Goal: Task Accomplishment & Management: Complete application form

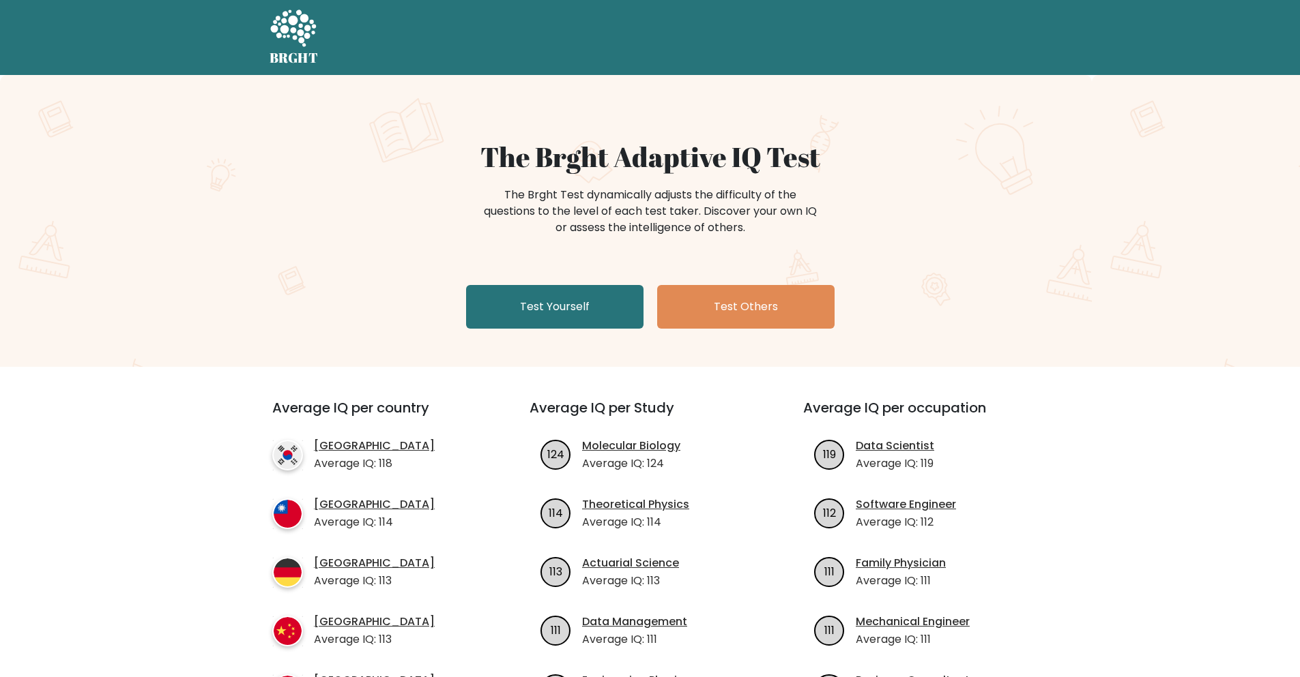
drag, startPoint x: 506, startPoint y: 310, endPoint x: 518, endPoint y: 130, distance: 180.6
click at [506, 311] on link "Test Yourself" at bounding box center [554, 307] width 177 height 44
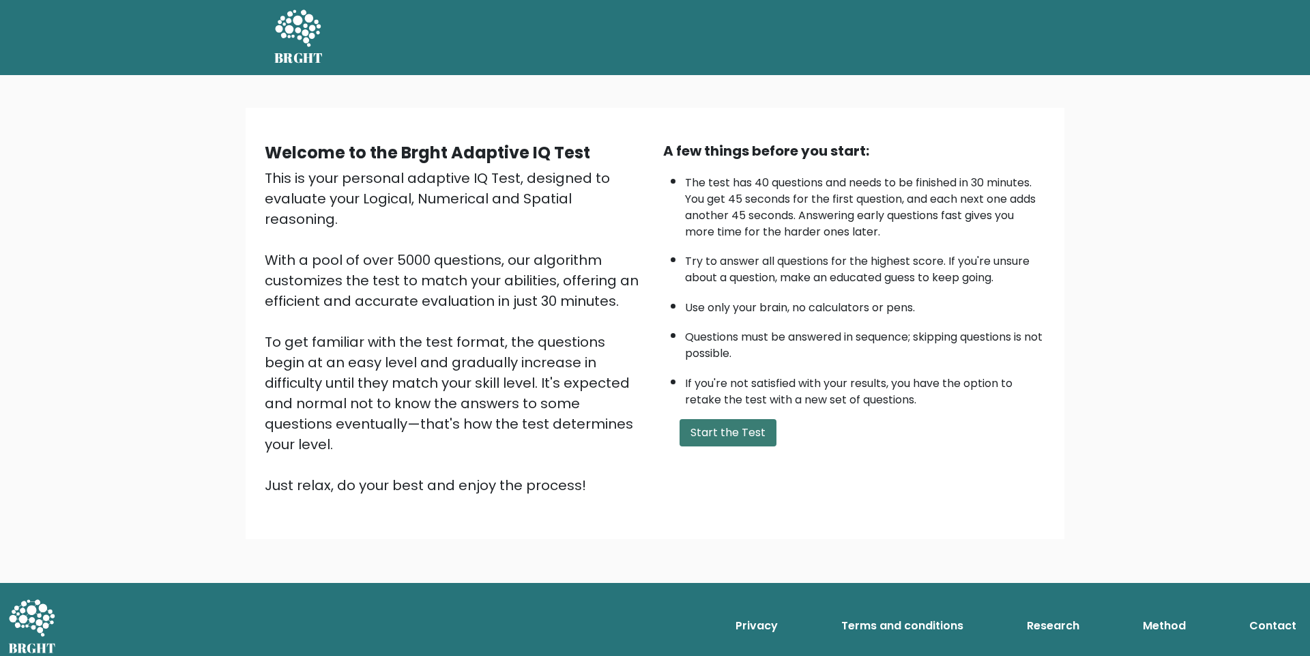
click at [735, 427] on button "Start the Test" at bounding box center [727, 432] width 97 height 27
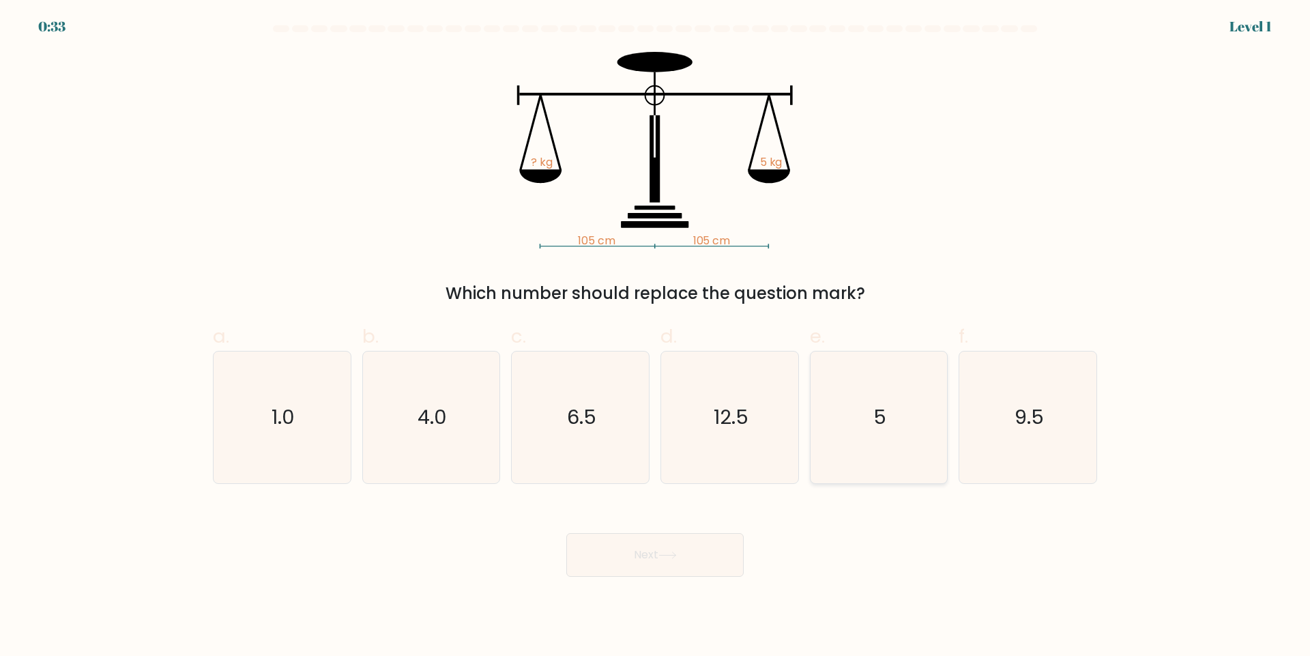
click at [880, 429] on text "5" at bounding box center [879, 416] width 13 height 27
click at [656, 337] on input "e. 5" at bounding box center [655, 332] width 1 height 9
radio input "true"
click at [691, 544] on button "Next" at bounding box center [654, 555] width 177 height 44
click at [645, 557] on button "Next" at bounding box center [654, 555] width 177 height 44
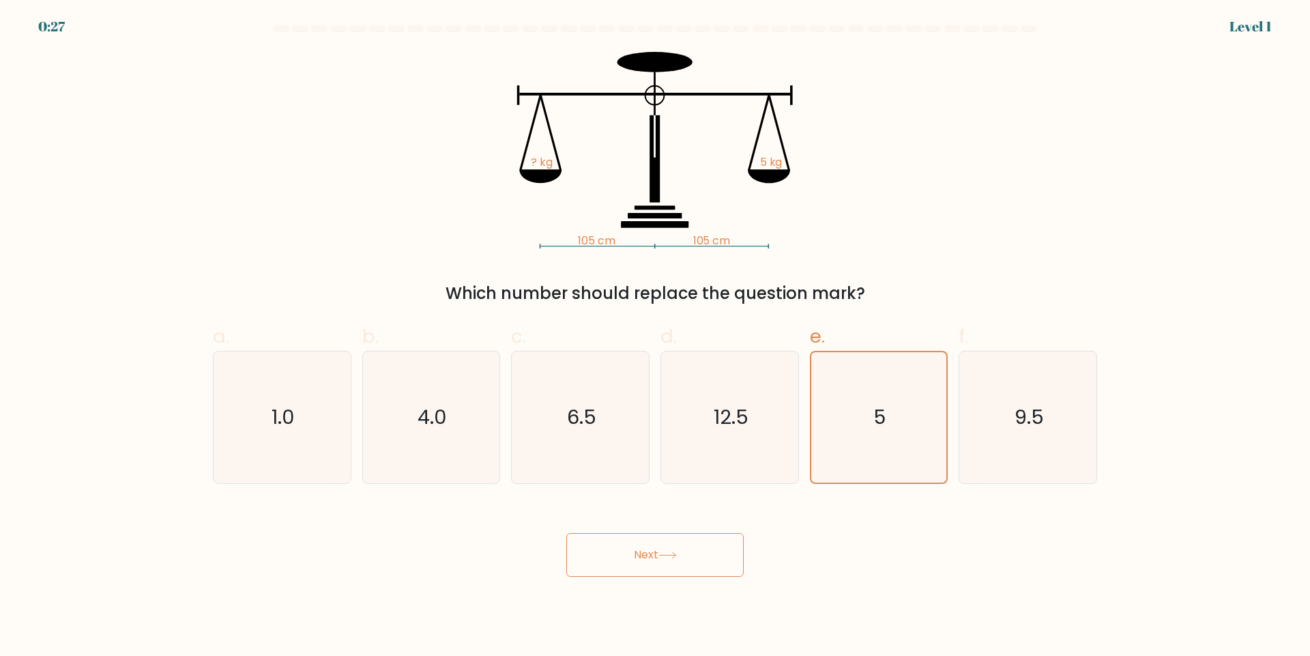
click at [624, 552] on button "Next" at bounding box center [654, 555] width 177 height 44
click at [624, 551] on button "Next" at bounding box center [654, 555] width 177 height 44
click at [623, 550] on button "Next" at bounding box center [654, 555] width 177 height 44
drag, startPoint x: 623, startPoint y: 549, endPoint x: 634, endPoint y: 538, distance: 15.9
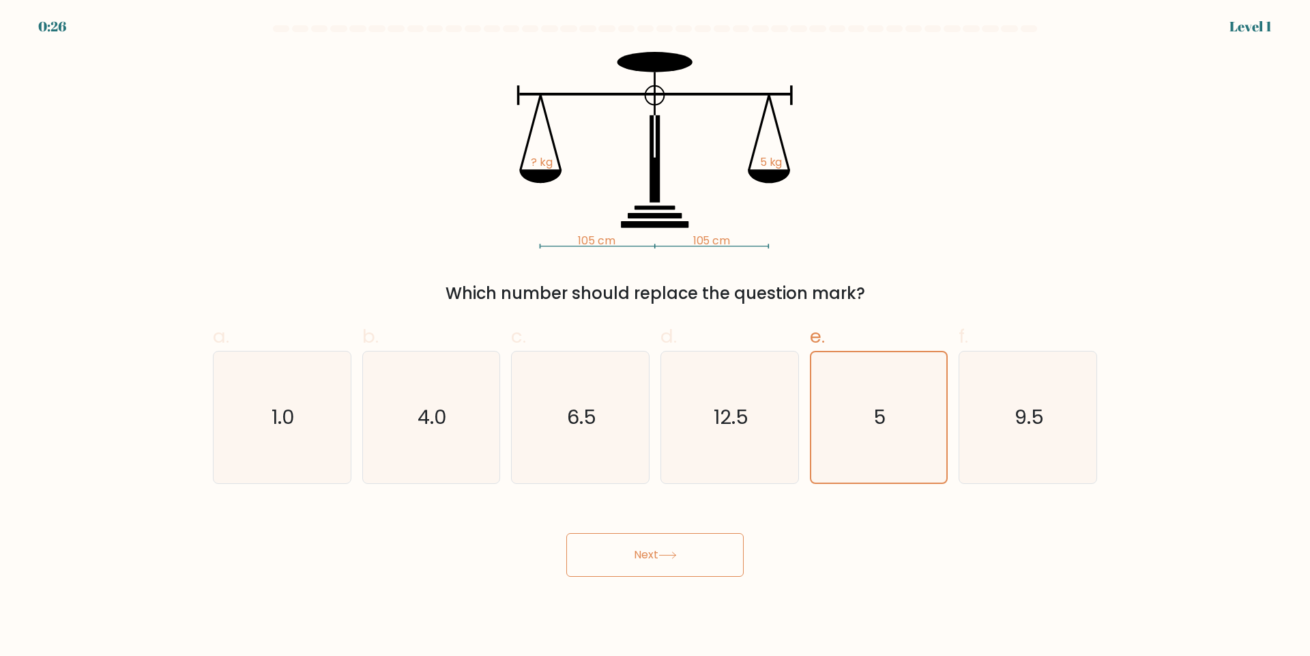
click at [624, 549] on button "Next" at bounding box center [654, 555] width 177 height 44
click at [841, 392] on icon "5" at bounding box center [878, 417] width 130 height 130
click at [656, 337] on input "e. 5" at bounding box center [655, 332] width 1 height 9
click at [720, 433] on icon "12.5" at bounding box center [730, 417] width 132 height 132
click at [656, 337] on input "d. 12.5" at bounding box center [655, 332] width 1 height 9
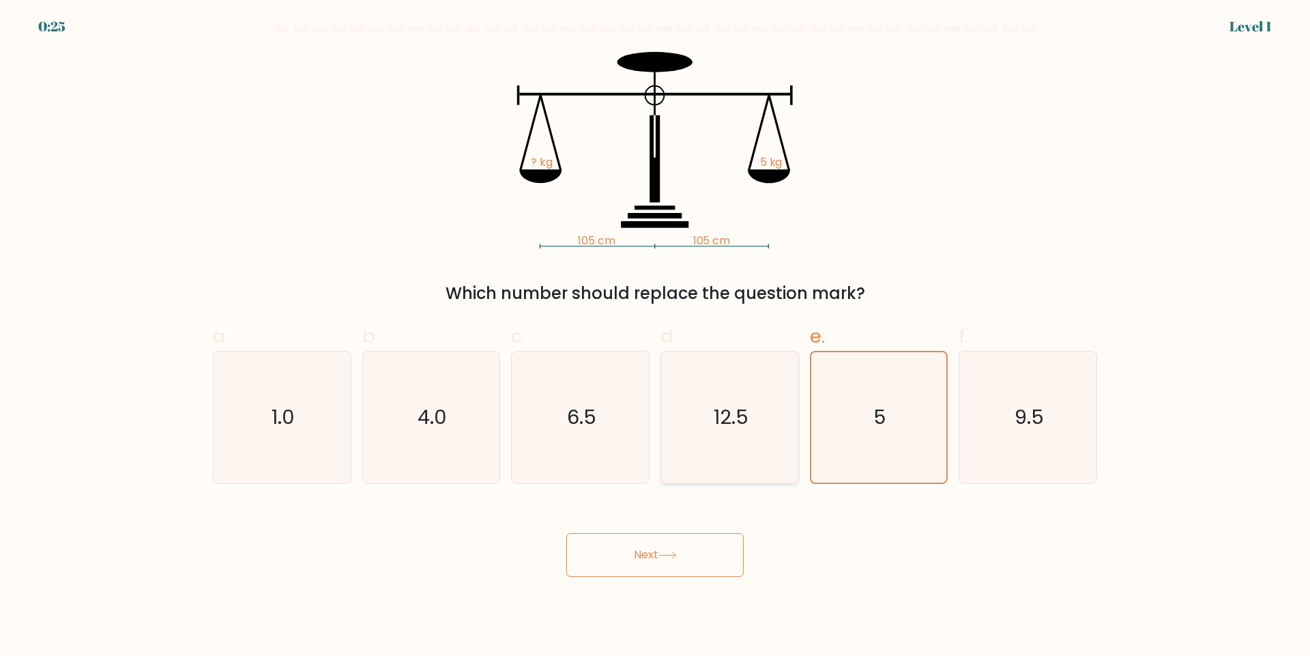
radio input "true"
click at [883, 425] on text "5" at bounding box center [879, 416] width 13 height 27
click at [656, 337] on input "e. 5" at bounding box center [655, 332] width 1 height 9
radio input "true"
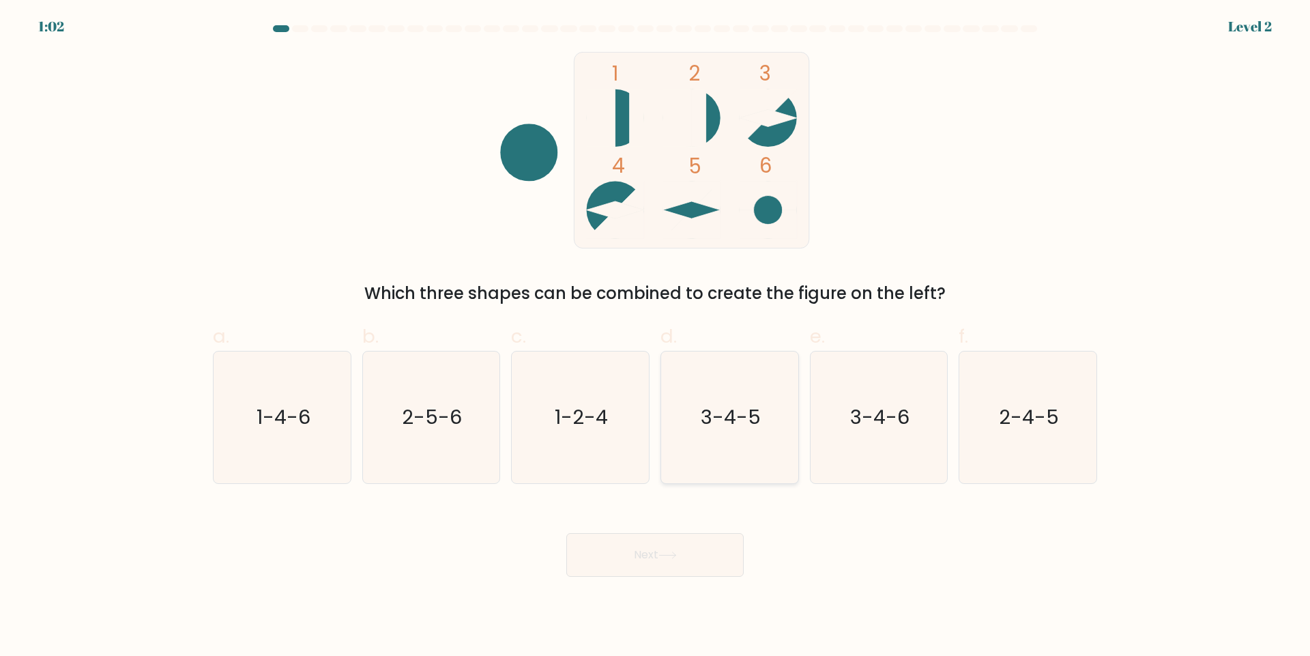
drag, startPoint x: 703, startPoint y: 424, endPoint x: 700, endPoint y: 434, distance: 9.9
click at [703, 424] on text "3-4-5" at bounding box center [731, 416] width 60 height 27
click at [656, 337] on input "d. 3-4-5" at bounding box center [655, 332] width 1 height 9
radio input "true"
click at [683, 551] on button "Next" at bounding box center [654, 555] width 177 height 44
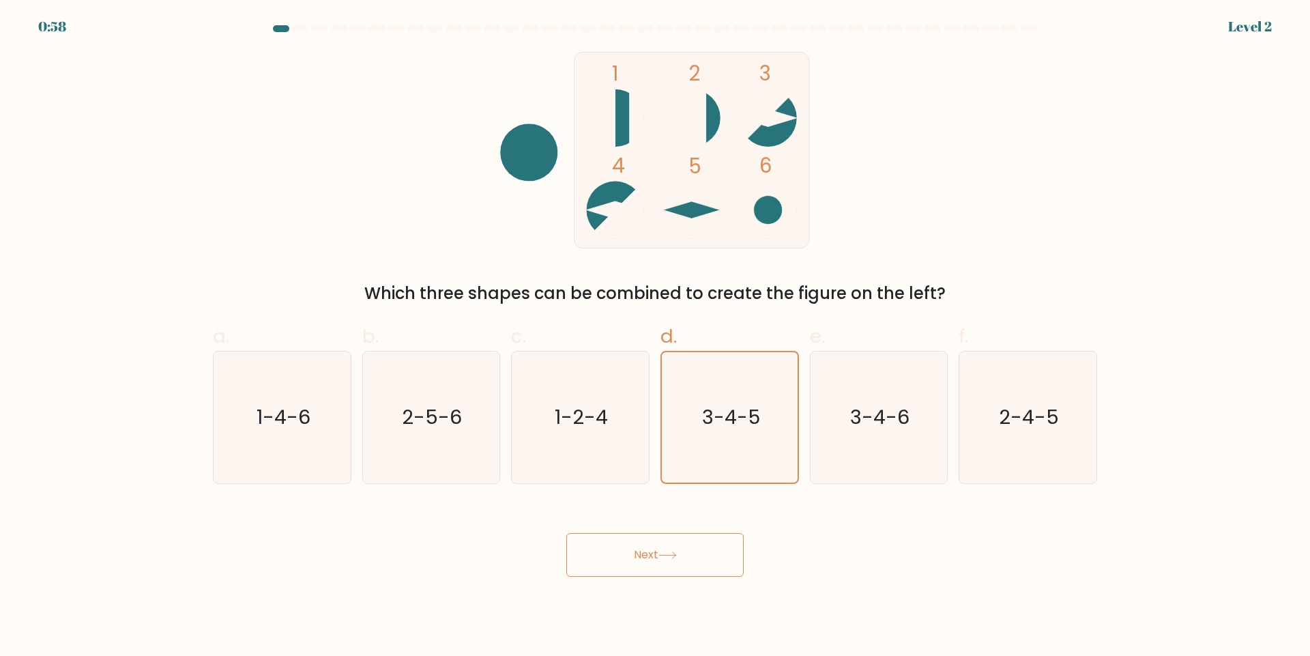
click at [605, 564] on button "Next" at bounding box center [654, 555] width 177 height 44
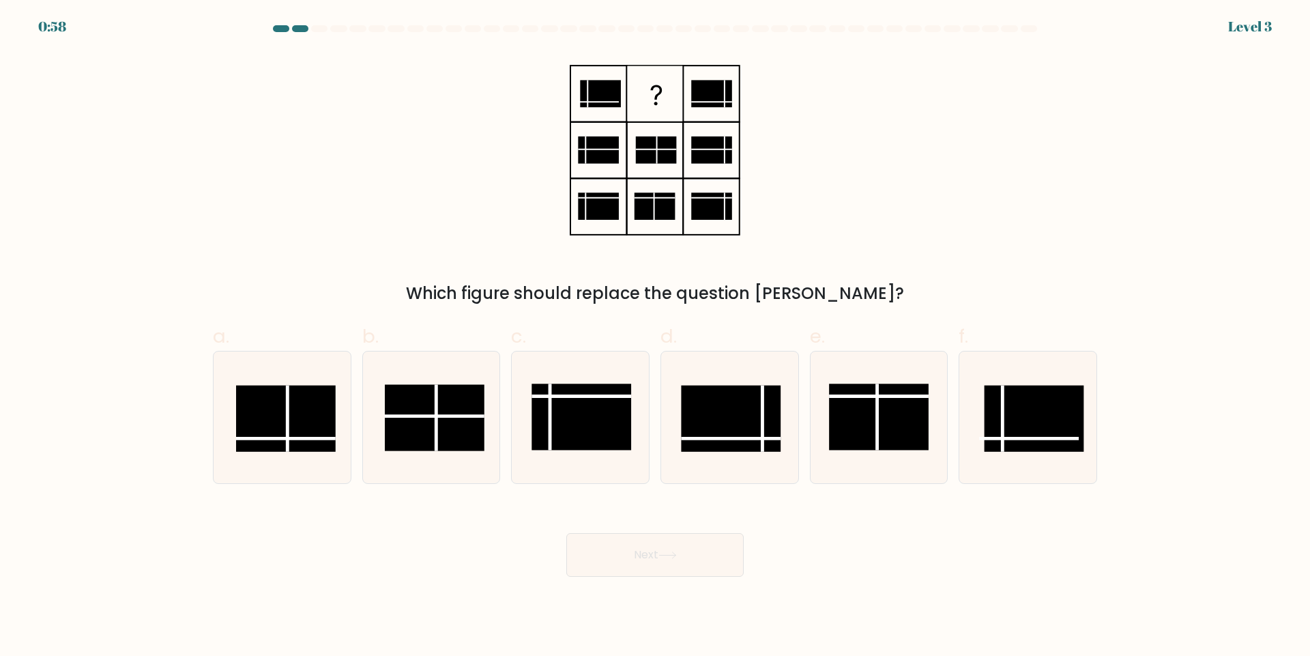
click at [605, 564] on button "Next" at bounding box center [654, 555] width 177 height 44
click at [864, 100] on div "Which figure should replace the question [PERSON_NAME]?" at bounding box center [655, 179] width 901 height 254
click at [242, 438] on line at bounding box center [286, 438] width 100 height 0
click at [655, 337] on input "a." at bounding box center [655, 332] width 1 height 9
radio input "true"
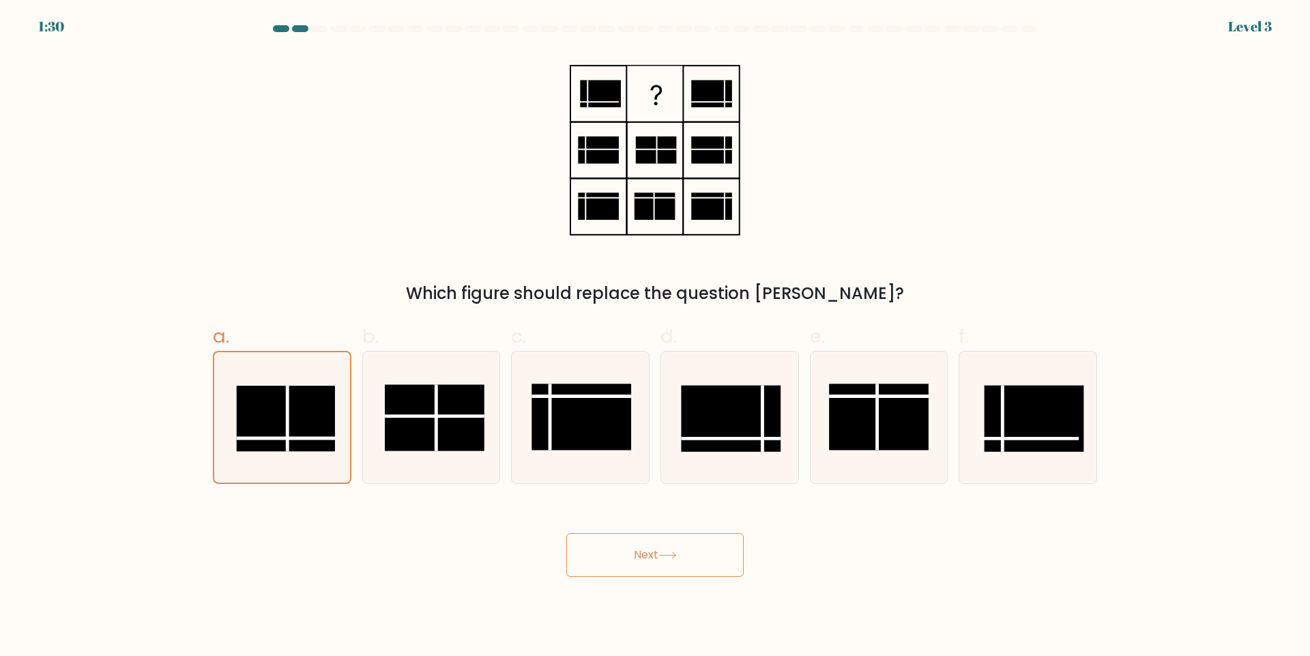
click at [643, 552] on button "Next" at bounding box center [654, 555] width 177 height 44
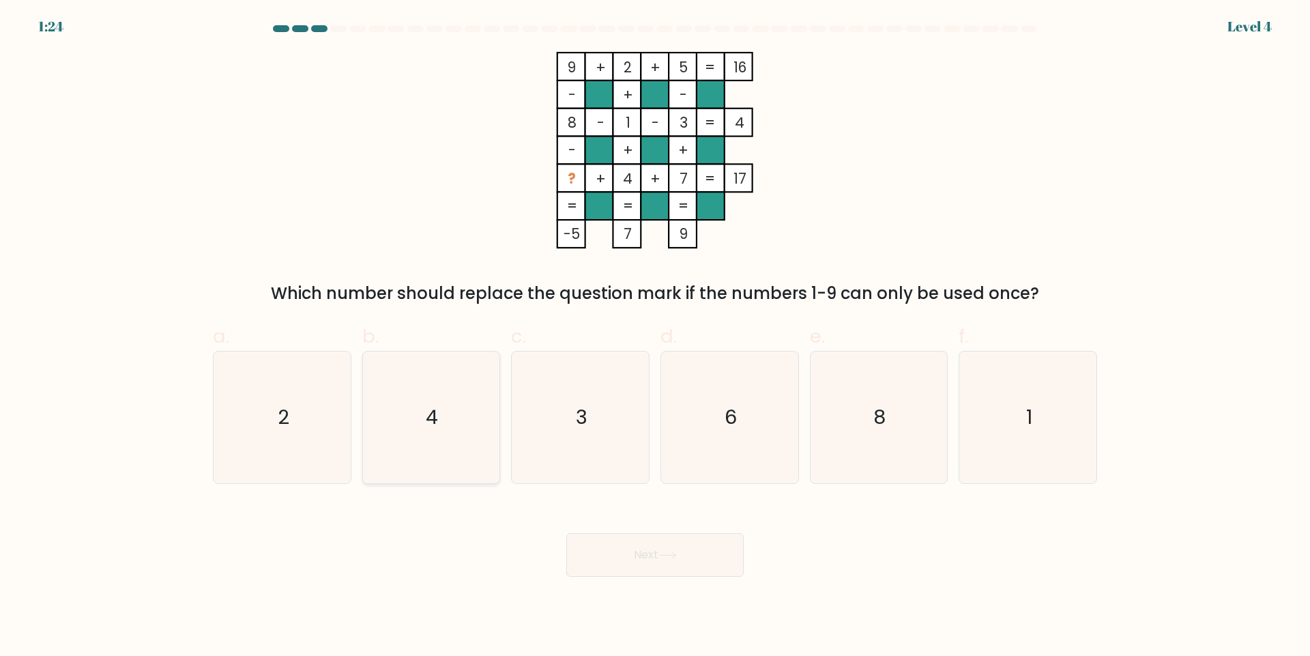
click at [445, 399] on icon "4" at bounding box center [431, 417] width 132 height 132
click at [655, 337] on input "b. 4" at bounding box center [655, 332] width 1 height 9
radio input "true"
click at [710, 441] on icon "6" at bounding box center [730, 417] width 132 height 132
click at [656, 337] on input "d. 6" at bounding box center [655, 332] width 1 height 9
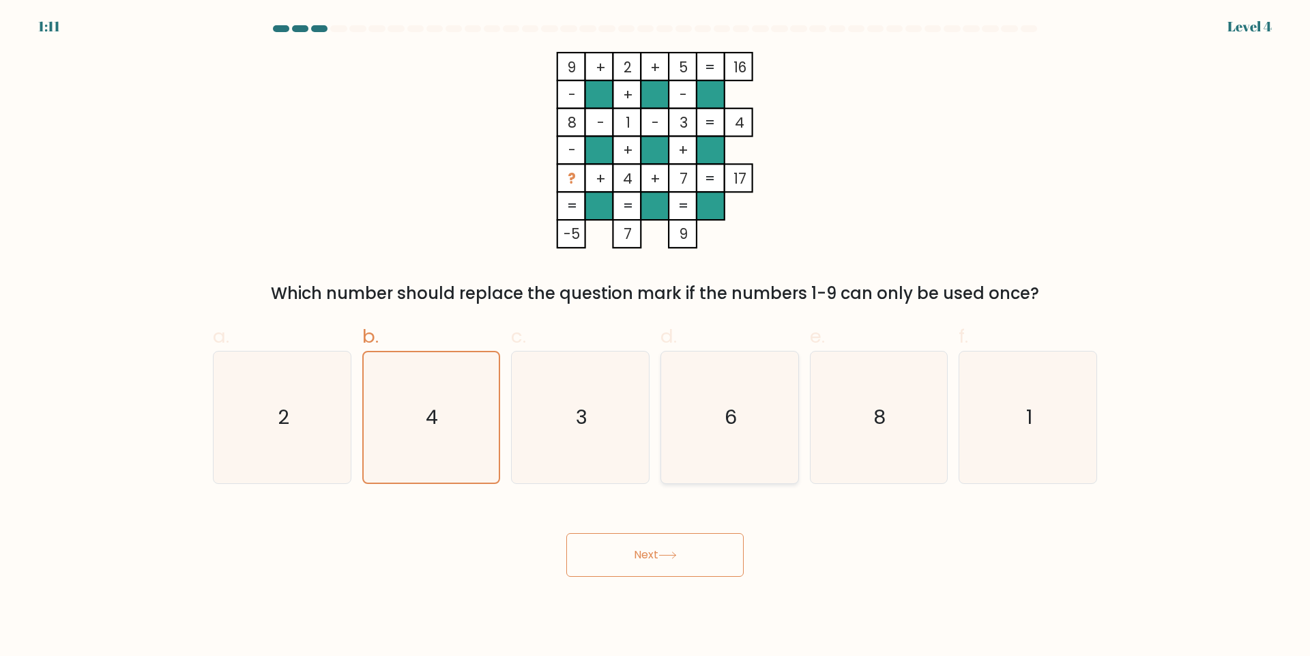
radio input "true"
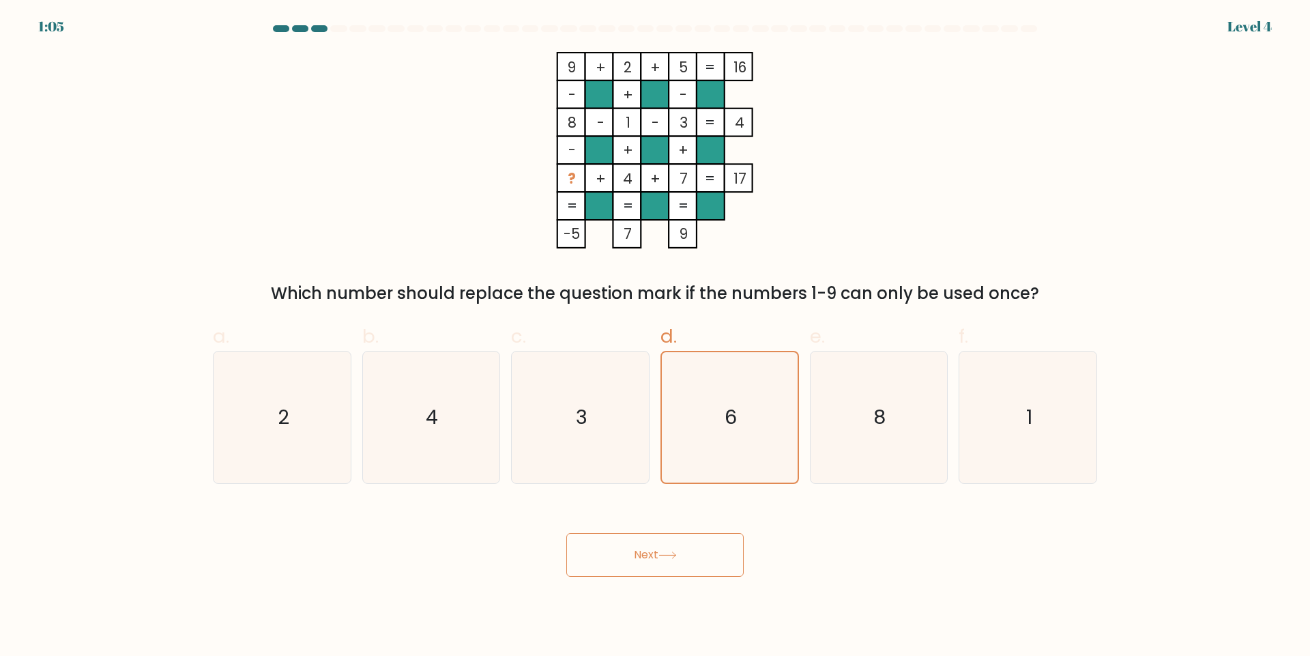
click at [634, 551] on button "Next" at bounding box center [654, 555] width 177 height 44
click at [641, 561] on button "Next" at bounding box center [654, 555] width 177 height 44
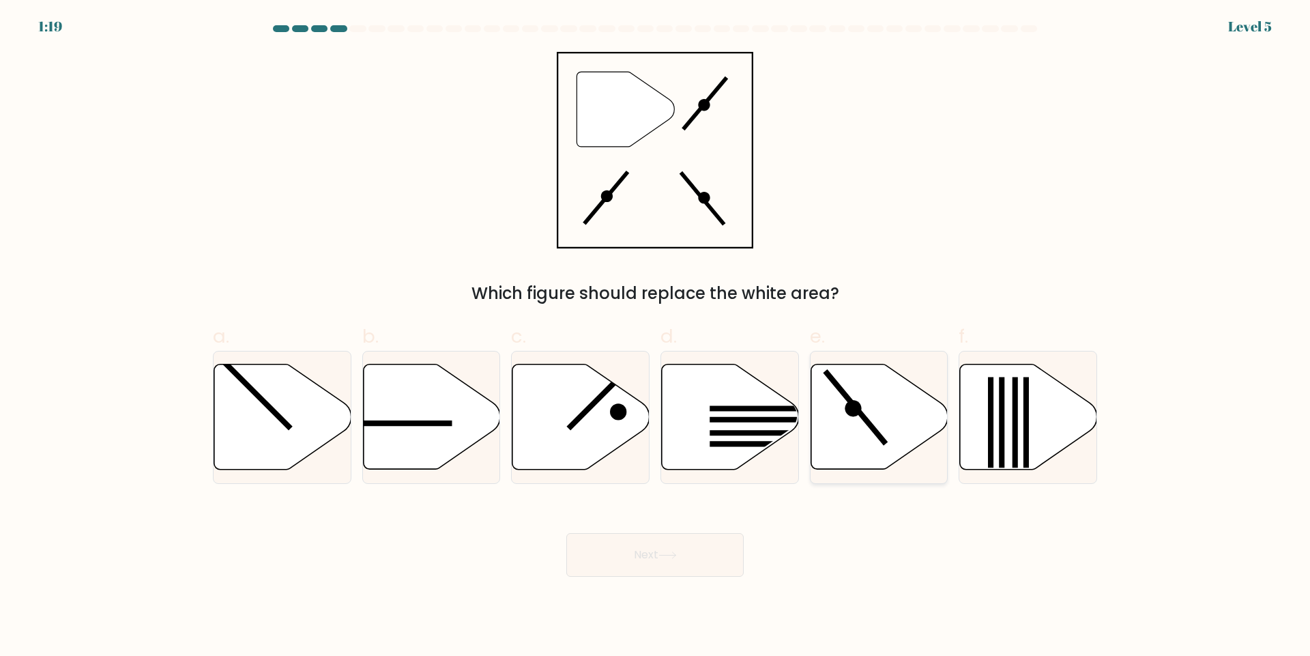
click at [913, 413] on icon at bounding box center [878, 416] width 137 height 105
click at [656, 337] on input "e." at bounding box center [655, 332] width 1 height 9
radio input "true"
click at [645, 554] on button "Next" at bounding box center [654, 555] width 177 height 44
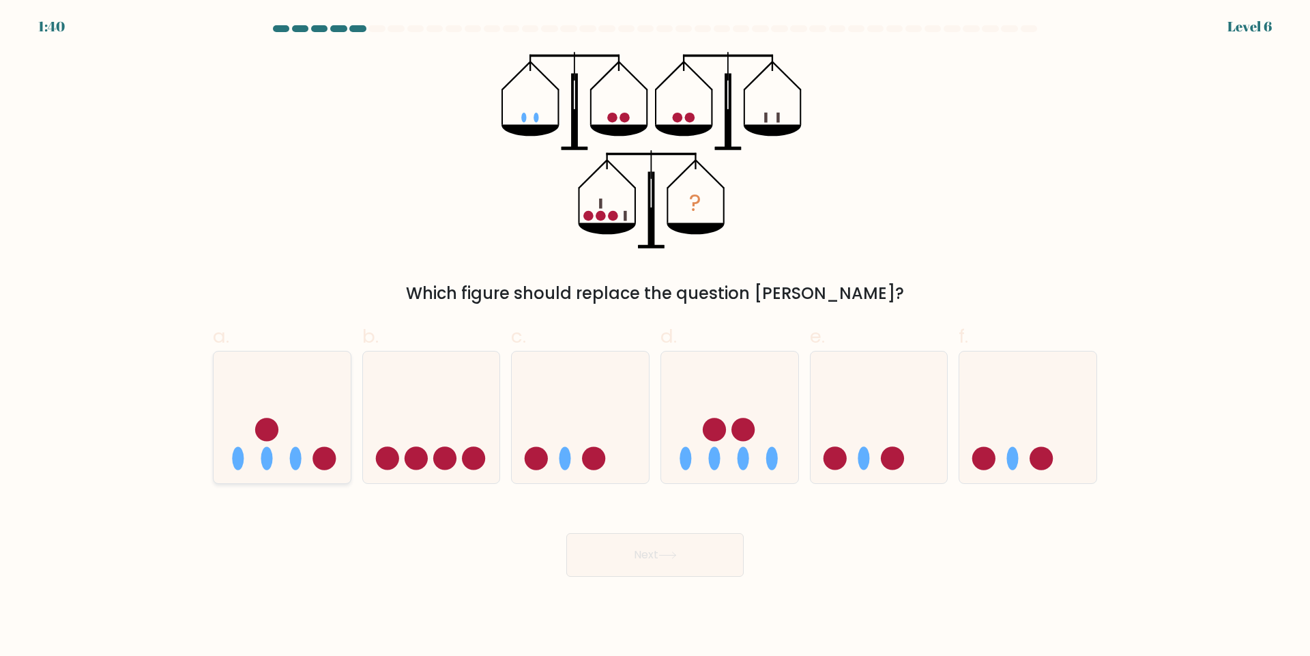
click at [263, 413] on icon at bounding box center [282, 416] width 137 height 113
click at [655, 337] on input "a." at bounding box center [655, 332] width 1 height 9
radio input "true"
click at [662, 554] on icon at bounding box center [667, 555] width 16 height 6
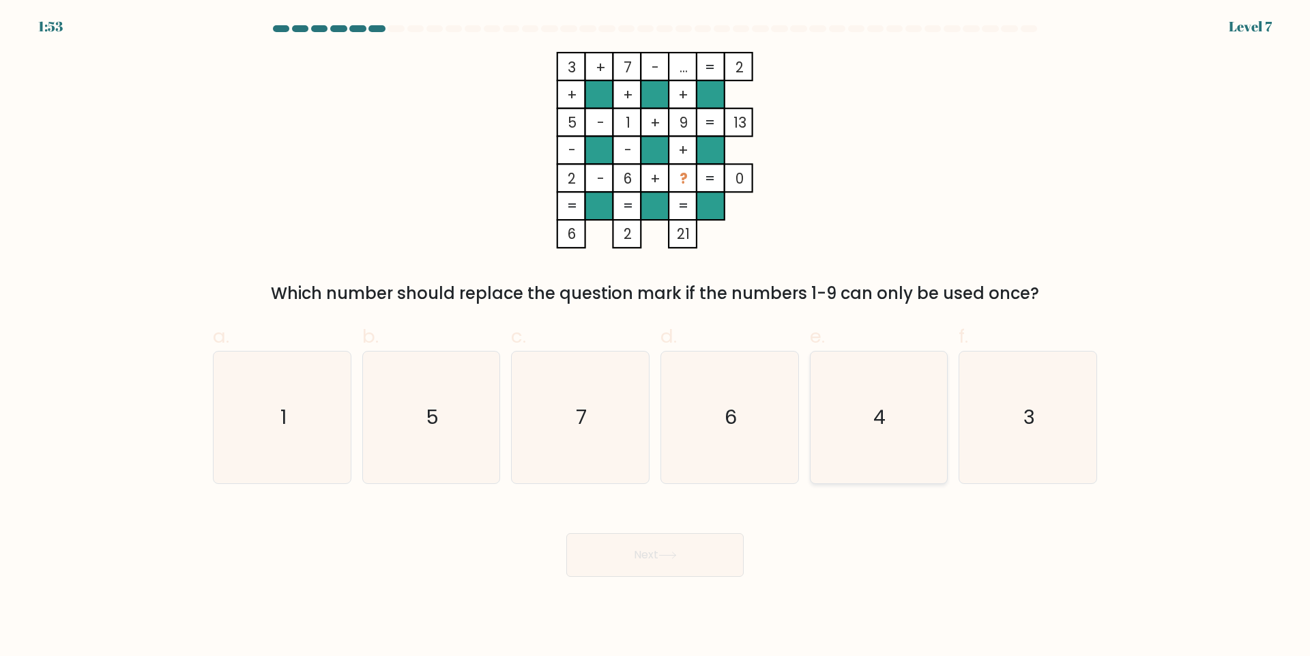
click at [845, 377] on icon "4" at bounding box center [879, 417] width 132 height 132
click at [656, 337] on input "e. 4" at bounding box center [655, 332] width 1 height 9
radio input "true"
click at [671, 562] on button "Next" at bounding box center [654, 555] width 177 height 44
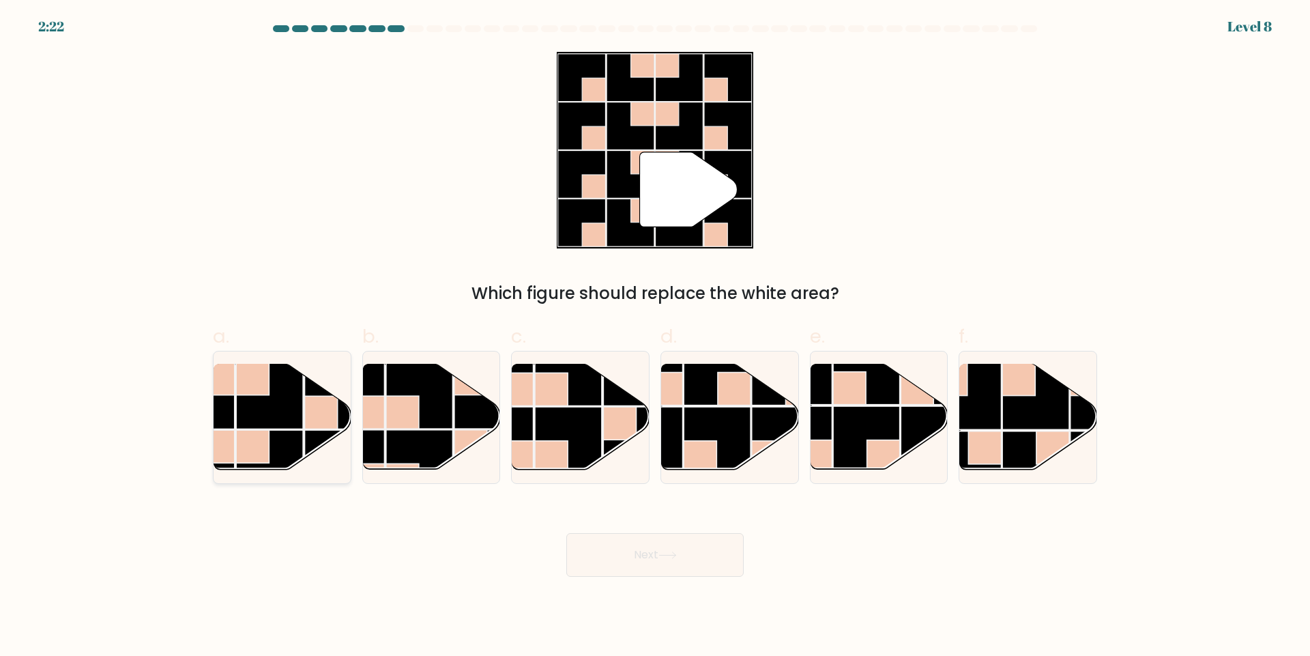
click at [286, 433] on rect at bounding box center [269, 463] width 67 height 67
click at [655, 337] on input "a." at bounding box center [655, 332] width 1 height 9
radio input "true"
click at [652, 554] on button "Next" at bounding box center [654, 555] width 177 height 44
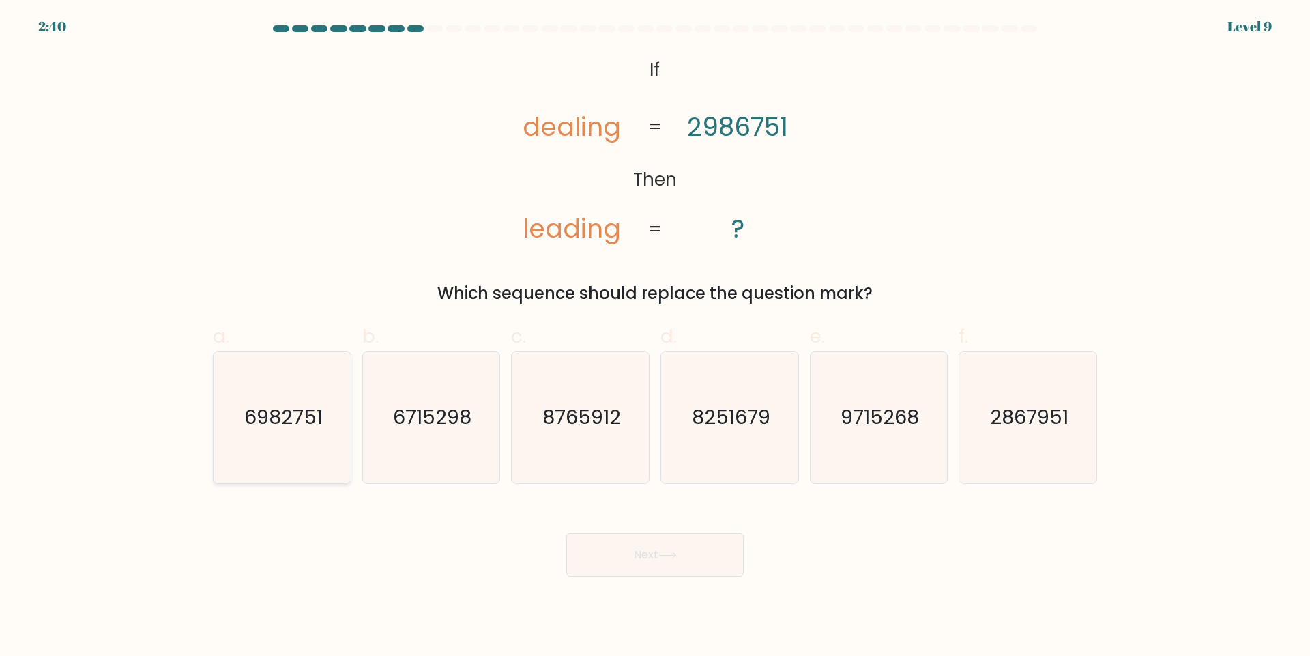
click at [246, 454] on icon "6982751" at bounding box center [282, 417] width 132 height 132
click at [655, 337] on input "a. 6982751" at bounding box center [655, 332] width 1 height 9
radio input "true"
drag, startPoint x: 677, startPoint y: 553, endPoint x: 664, endPoint y: 543, distance: 15.6
click at [675, 553] on icon at bounding box center [667, 555] width 16 height 6
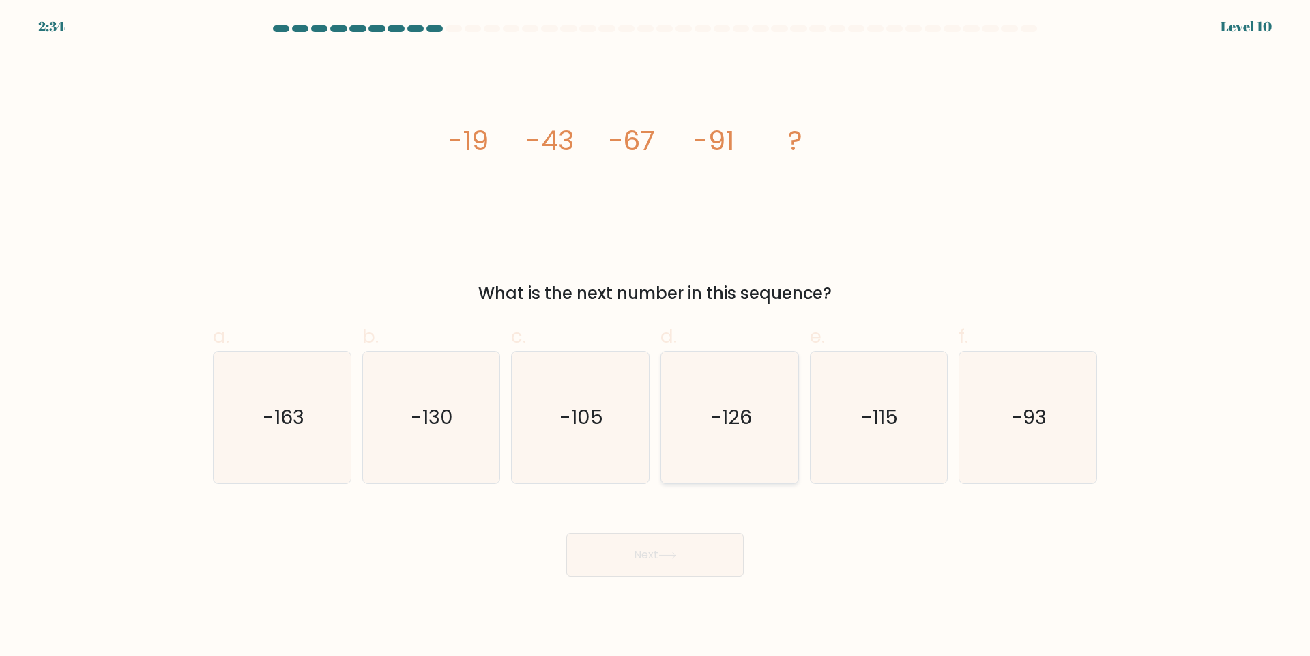
click at [717, 435] on icon "-126" at bounding box center [730, 417] width 132 height 132
click at [656, 337] on input "d. -126" at bounding box center [655, 332] width 1 height 9
radio input "true"
click at [677, 557] on icon at bounding box center [667, 555] width 18 height 8
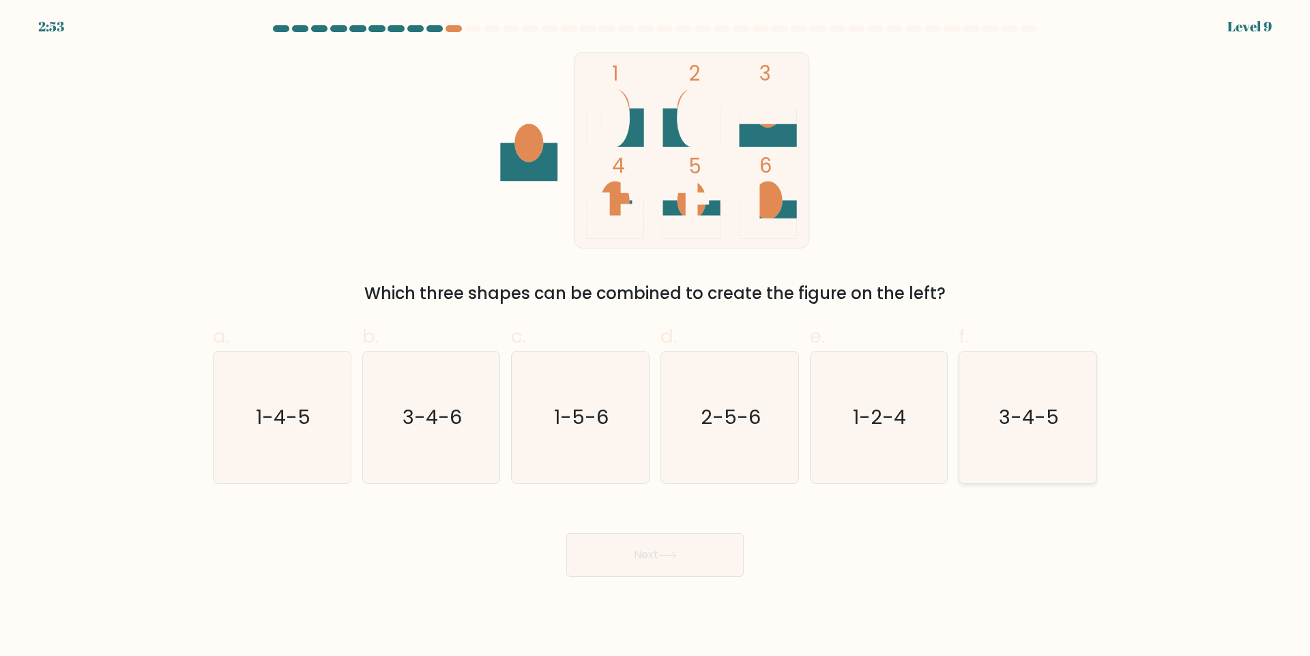
click at [1010, 420] on text "3-4-5" at bounding box center [1029, 416] width 60 height 27
click at [656, 337] on input "f. 3-4-5" at bounding box center [655, 332] width 1 height 9
radio input "true"
click at [647, 551] on button "Next" at bounding box center [654, 555] width 177 height 44
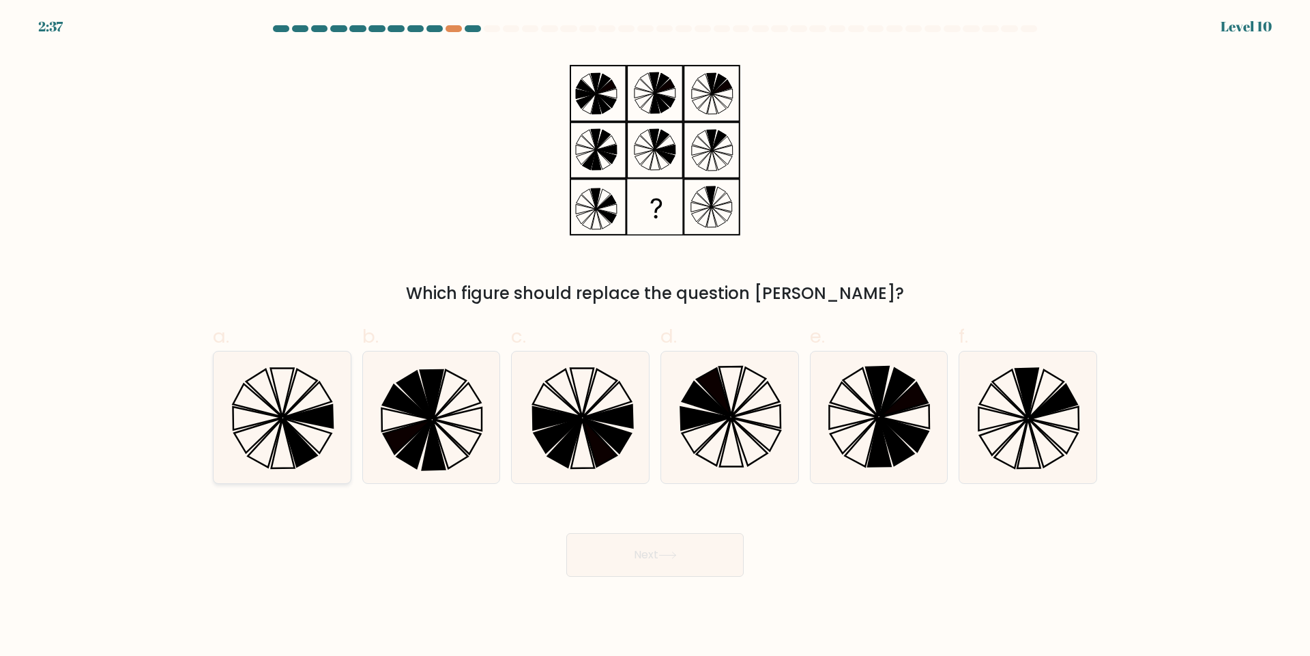
click at [290, 409] on icon at bounding box center [299, 392] width 35 height 48
click at [655, 337] on input "a." at bounding box center [655, 332] width 1 height 9
radio input "true"
click at [643, 548] on button "Next" at bounding box center [654, 555] width 177 height 44
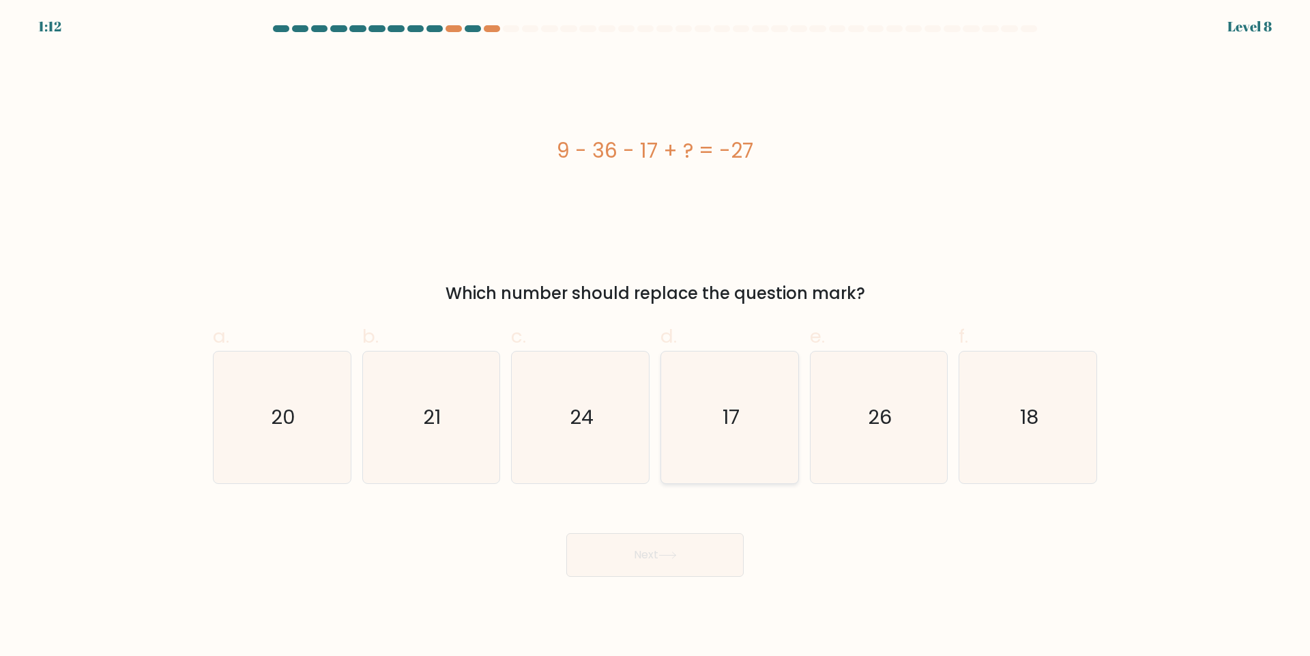
click at [722, 396] on icon "17" at bounding box center [730, 417] width 132 height 132
click at [656, 337] on input "d. 17" at bounding box center [655, 332] width 1 height 9
radio input "true"
click at [643, 560] on button "Next" at bounding box center [654, 555] width 177 height 44
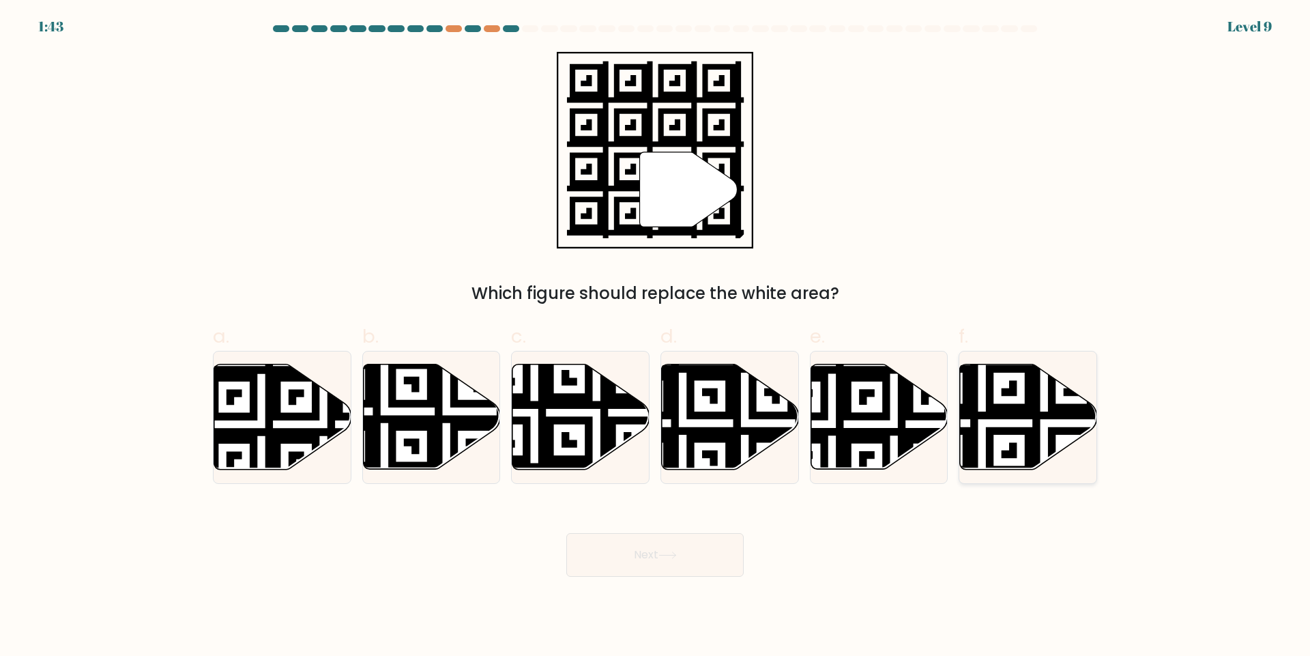
click at [1023, 396] on icon at bounding box center [1028, 416] width 137 height 105
click at [656, 337] on input "f." at bounding box center [655, 332] width 1 height 9
radio input "true"
click at [655, 555] on button "Next" at bounding box center [654, 555] width 177 height 44
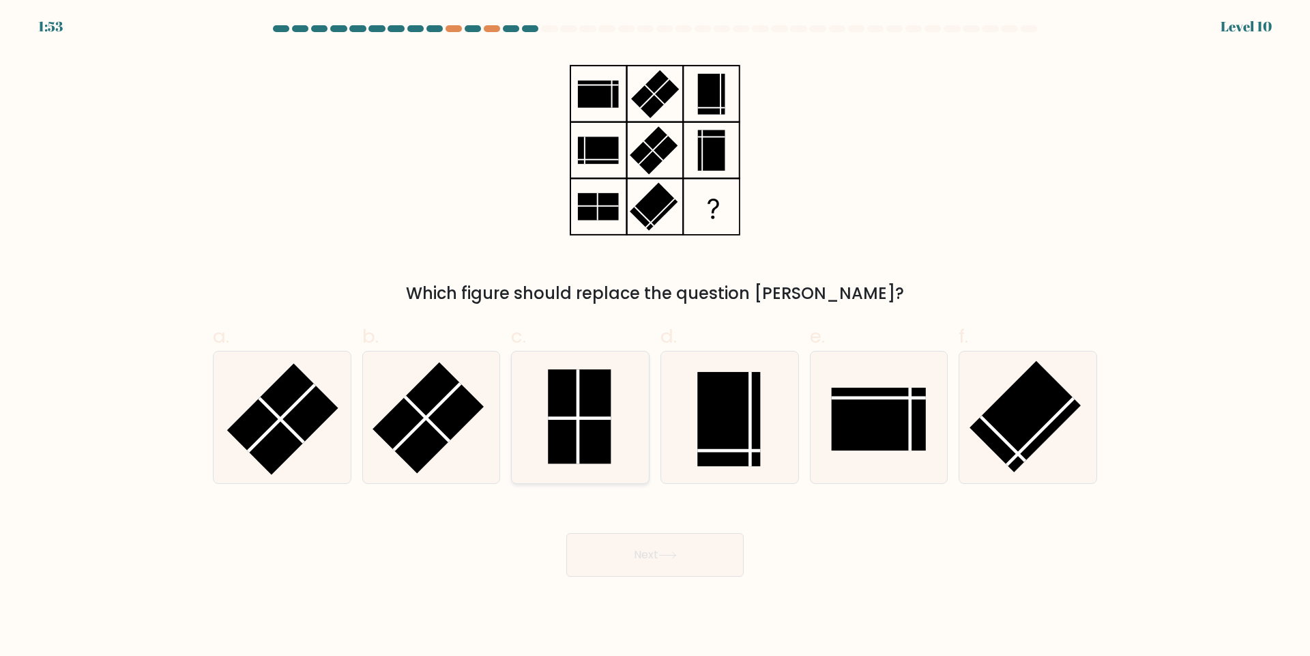
click at [559, 429] on rect at bounding box center [579, 416] width 63 height 94
click at [655, 337] on input "c." at bounding box center [655, 332] width 1 height 9
radio input "true"
click at [656, 563] on button "Next" at bounding box center [654, 555] width 177 height 44
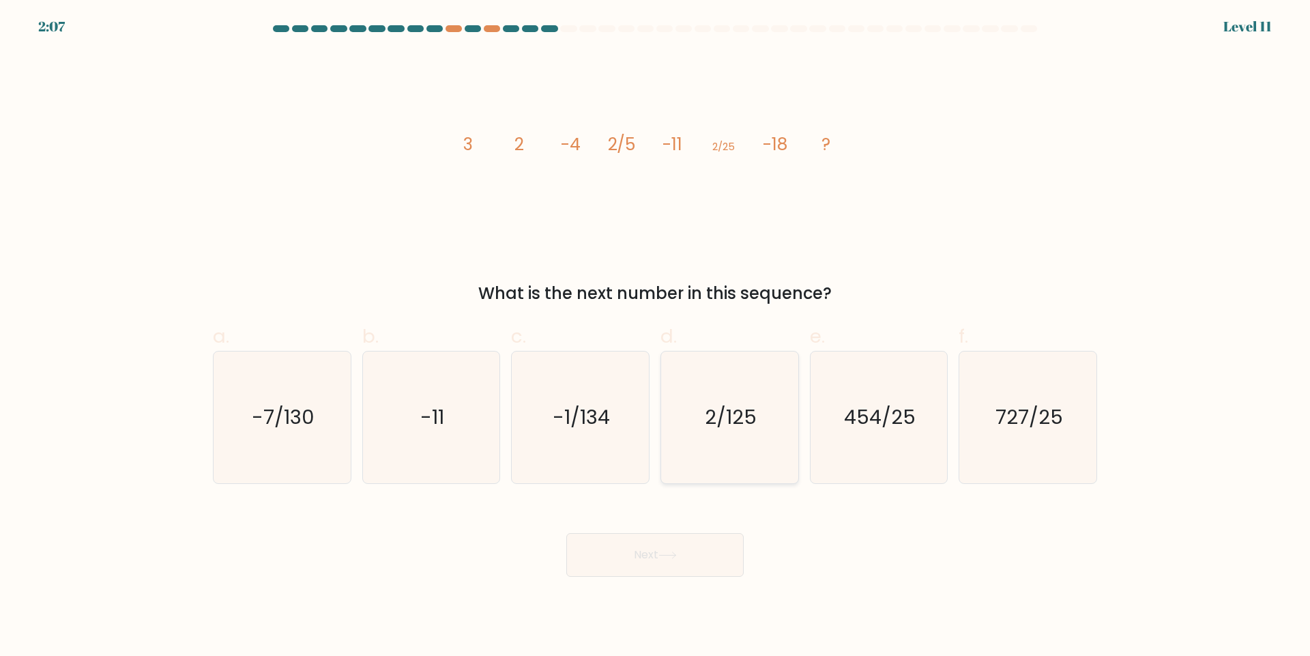
click at [757, 426] on icon "2/125" at bounding box center [730, 417] width 132 height 132
click at [656, 337] on input "d. 2/125" at bounding box center [655, 332] width 1 height 9
radio input "true"
click at [688, 557] on button "Next" at bounding box center [654, 555] width 177 height 44
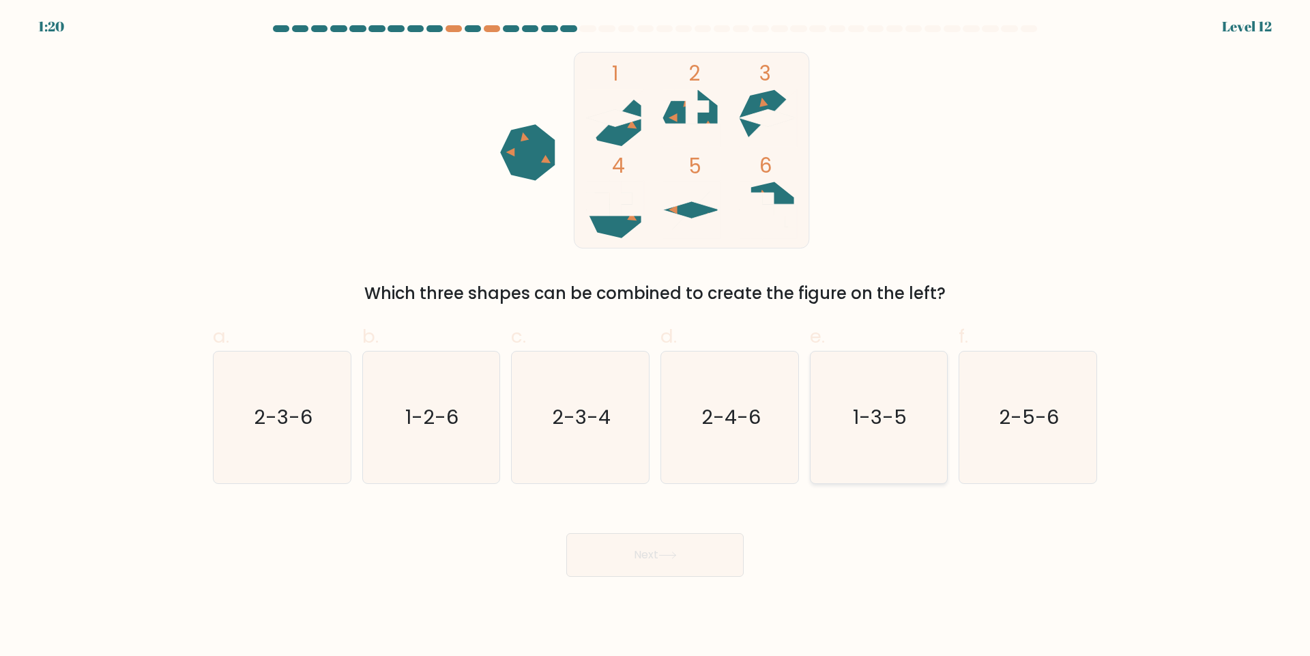
click at [879, 462] on icon "1-3-5" at bounding box center [879, 417] width 132 height 132
click at [656, 337] on input "e. 1-3-5" at bounding box center [655, 332] width 1 height 9
radio input "true"
click at [691, 564] on button "Next" at bounding box center [654, 555] width 177 height 44
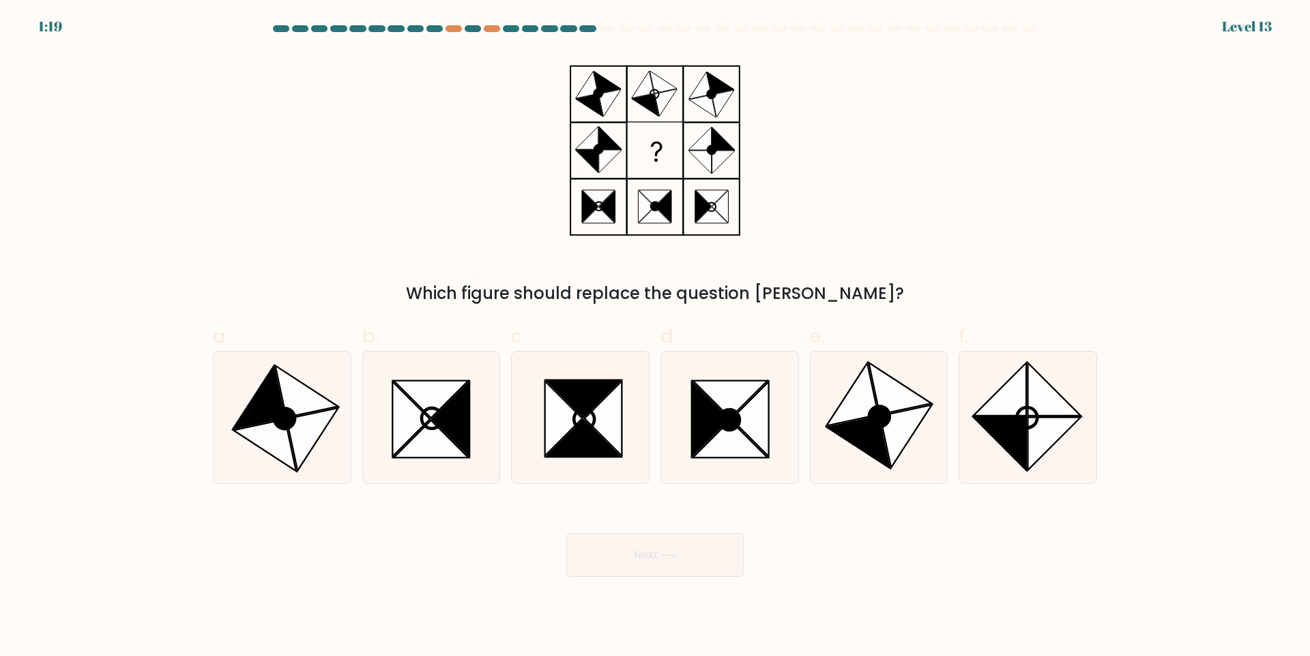
drag, startPoint x: 1004, startPoint y: 401, endPoint x: 950, endPoint y: 423, distance: 58.1
click at [1002, 400] on icon at bounding box center [1000, 388] width 53 height 53
click at [656, 337] on input "f." at bounding box center [655, 332] width 1 height 9
radio input "true"
click at [643, 552] on button "Next" at bounding box center [654, 555] width 177 height 44
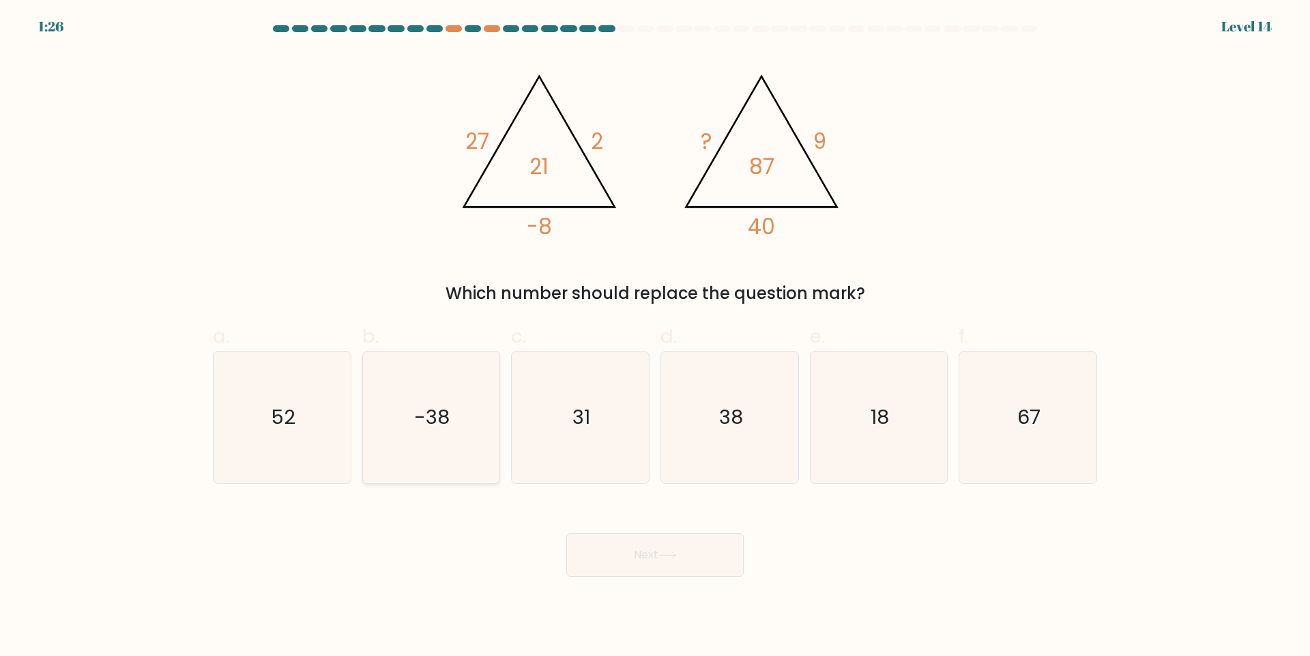
click at [444, 438] on icon "-38" at bounding box center [431, 417] width 132 height 132
click at [655, 337] on input "b. -38" at bounding box center [655, 332] width 1 height 9
radio input "true"
click at [619, 569] on button "Next" at bounding box center [654, 555] width 177 height 44
click at [605, 559] on button "Next" at bounding box center [654, 555] width 177 height 44
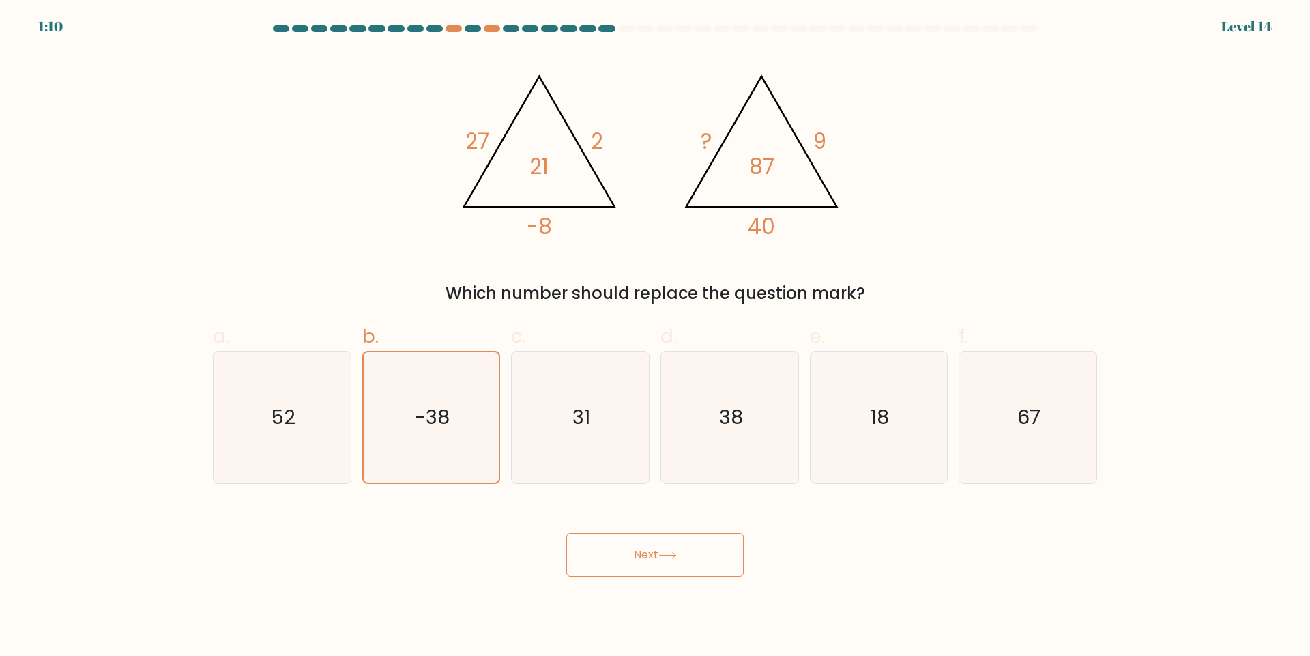
click at [667, 557] on icon at bounding box center [667, 555] width 18 height 8
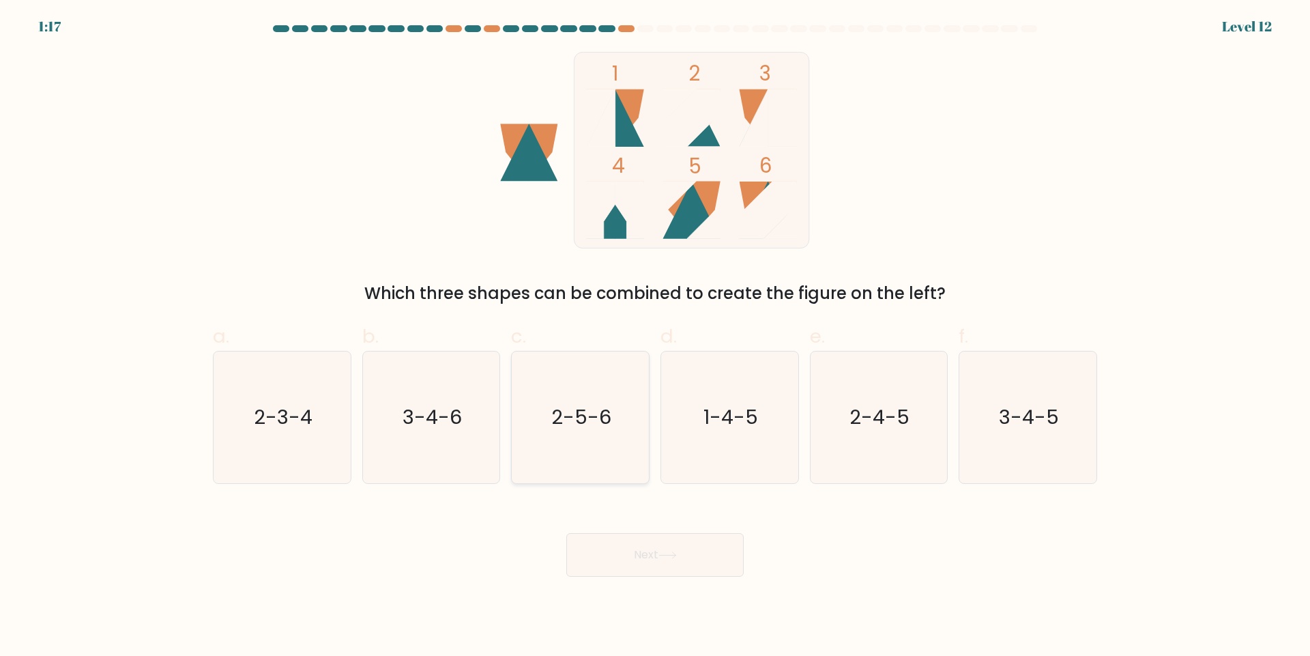
click at [615, 408] on icon "2-5-6" at bounding box center [580, 417] width 132 height 132
click at [655, 337] on input "c. 2-5-6" at bounding box center [655, 332] width 1 height 9
radio input "true"
click at [669, 556] on icon at bounding box center [667, 555] width 18 height 8
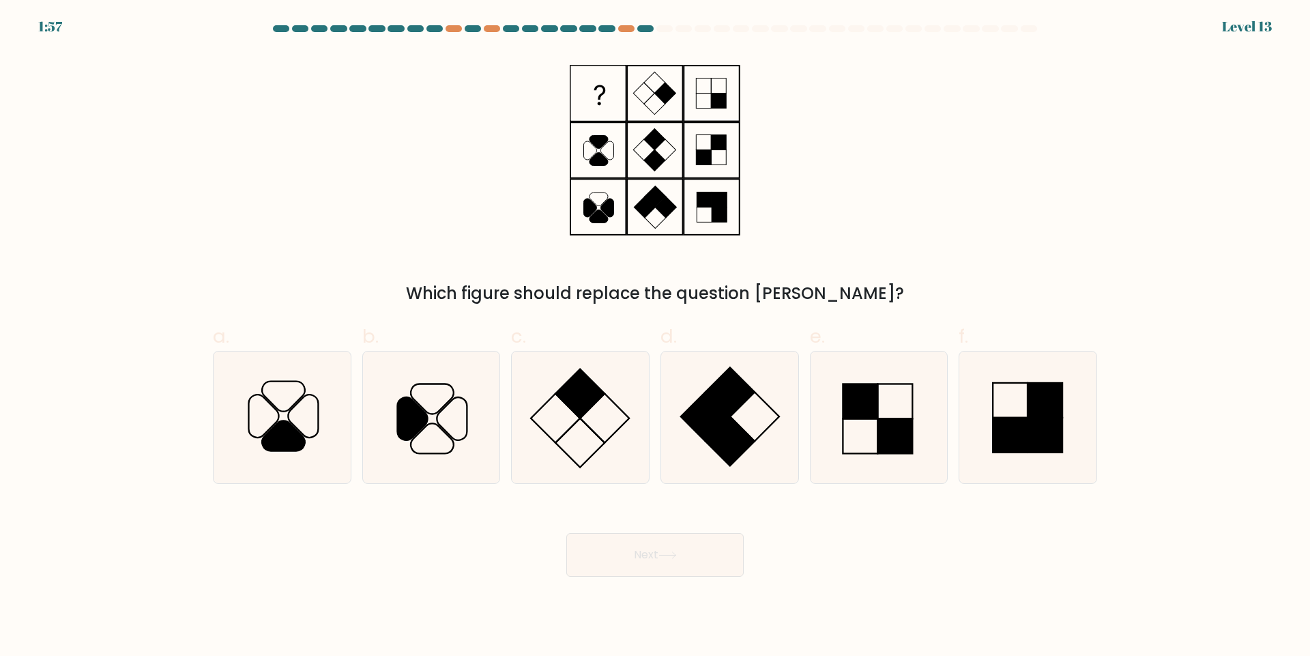
click at [299, 163] on form at bounding box center [655, 300] width 1310 height 551
click at [428, 406] on icon at bounding box center [431, 417] width 132 height 132
click at [655, 337] on input "b." at bounding box center [655, 332] width 1 height 9
radio input "true"
click at [643, 559] on button "Next" at bounding box center [654, 555] width 177 height 44
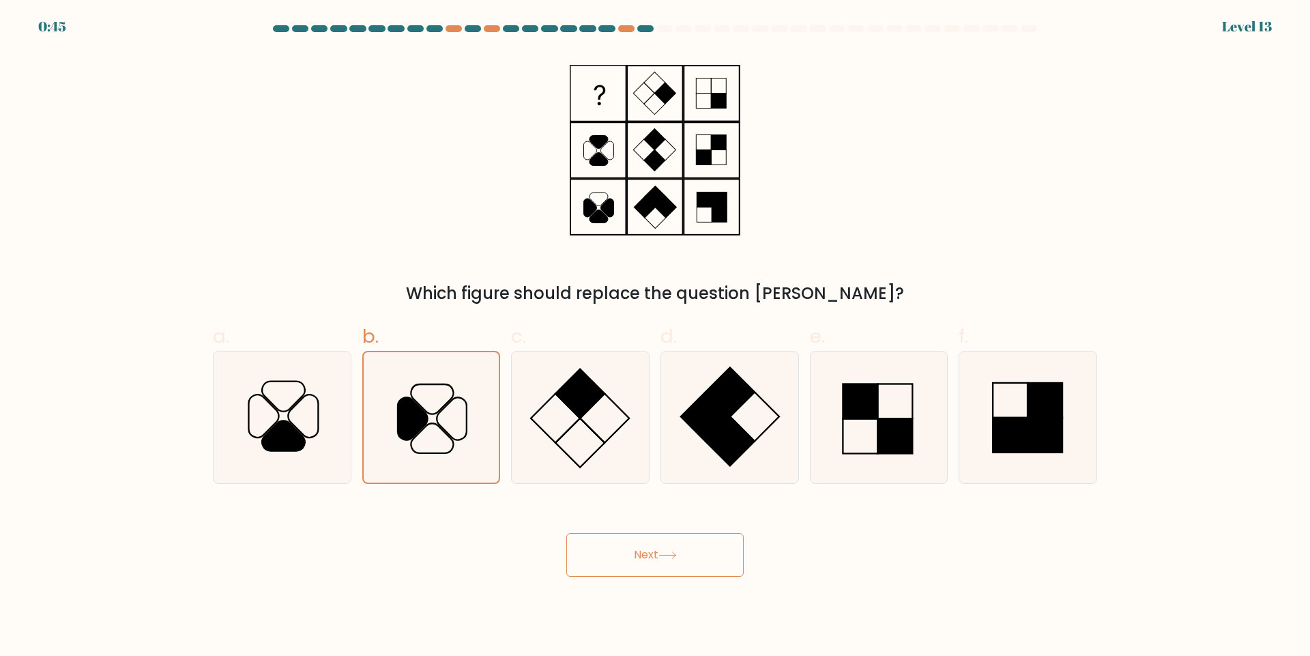
click at [608, 550] on button "Next" at bounding box center [654, 555] width 177 height 44
click at [607, 550] on button "Next" at bounding box center [654, 555] width 177 height 44
drag, startPoint x: 850, startPoint y: 600, endPoint x: 448, endPoint y: 548, distance: 405.9
click at [448, 548] on body "0:29 Level 13" at bounding box center [655, 328] width 1310 height 656
click at [610, 546] on button "Next" at bounding box center [654, 555] width 177 height 44
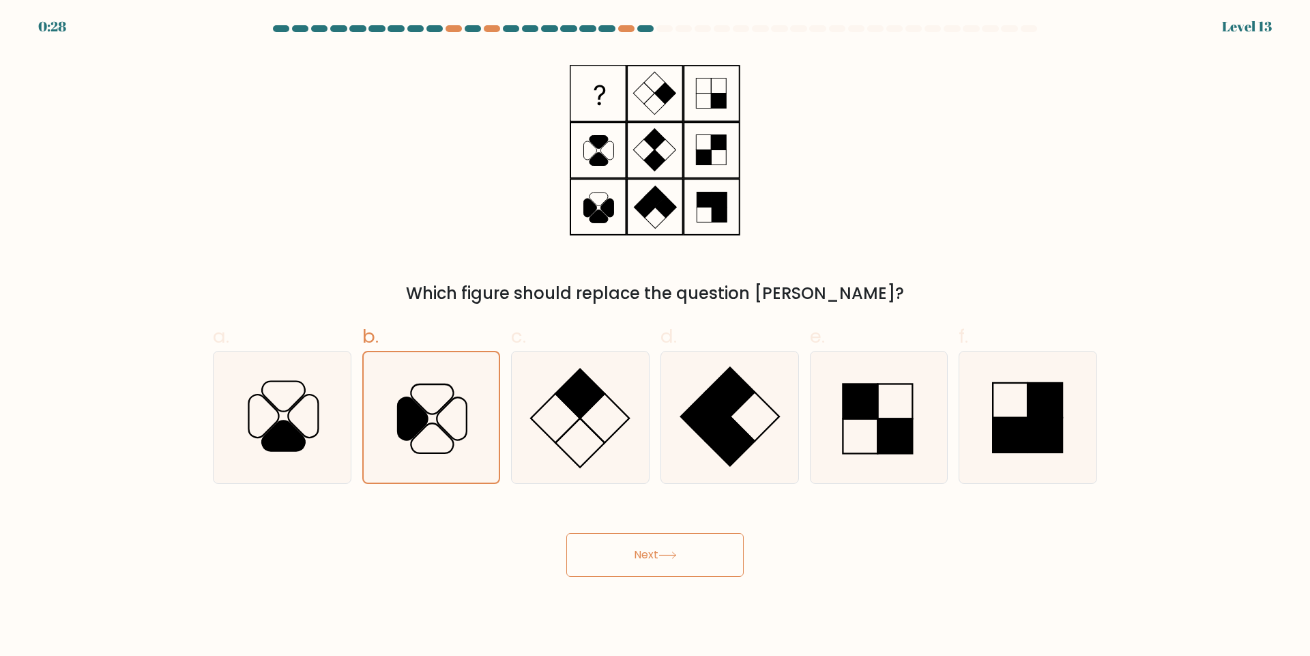
click at [610, 546] on button "Next" at bounding box center [654, 555] width 177 height 44
click at [312, 418] on icon at bounding box center [282, 417] width 132 height 132
click at [655, 337] on input "a." at bounding box center [655, 332] width 1 height 9
radio input "true"
drag, startPoint x: 418, startPoint y: 424, endPoint x: 446, endPoint y: 450, distance: 38.6
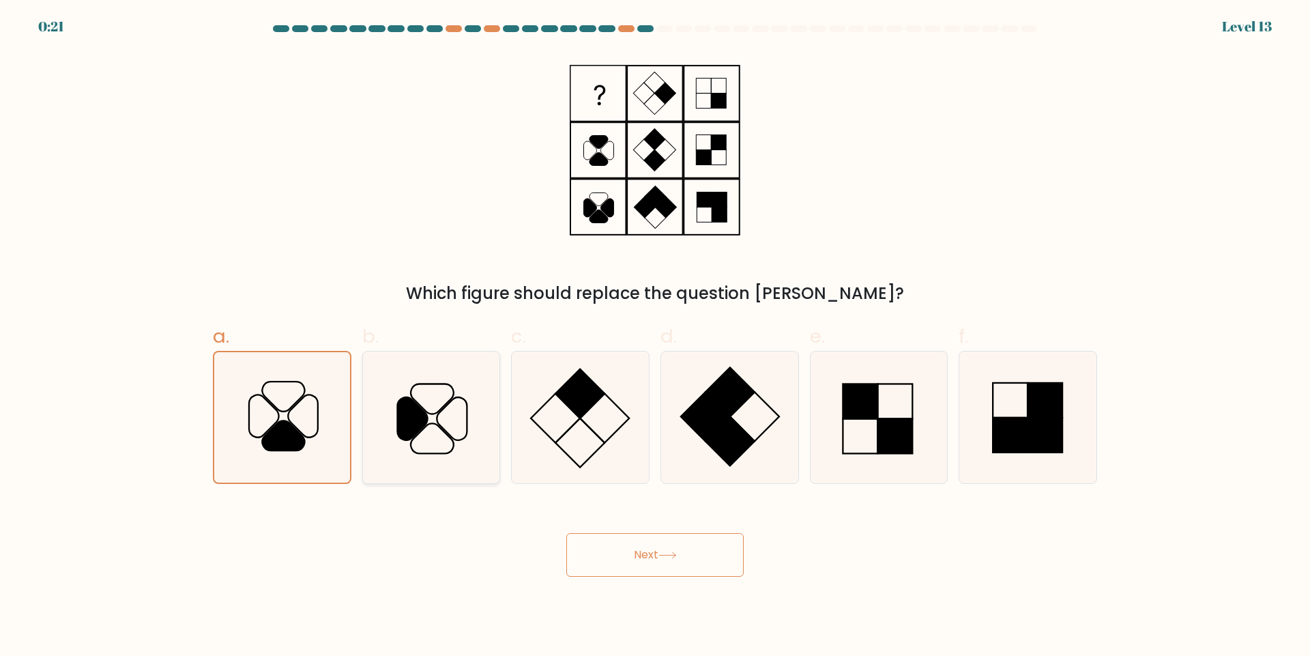
click at [419, 426] on icon at bounding box center [413, 418] width 30 height 43
click at [655, 337] on input "b." at bounding box center [655, 332] width 1 height 9
radio input "true"
click at [604, 550] on button "Next" at bounding box center [654, 555] width 177 height 44
drag, startPoint x: 626, startPoint y: 551, endPoint x: 645, endPoint y: 553, distance: 18.5
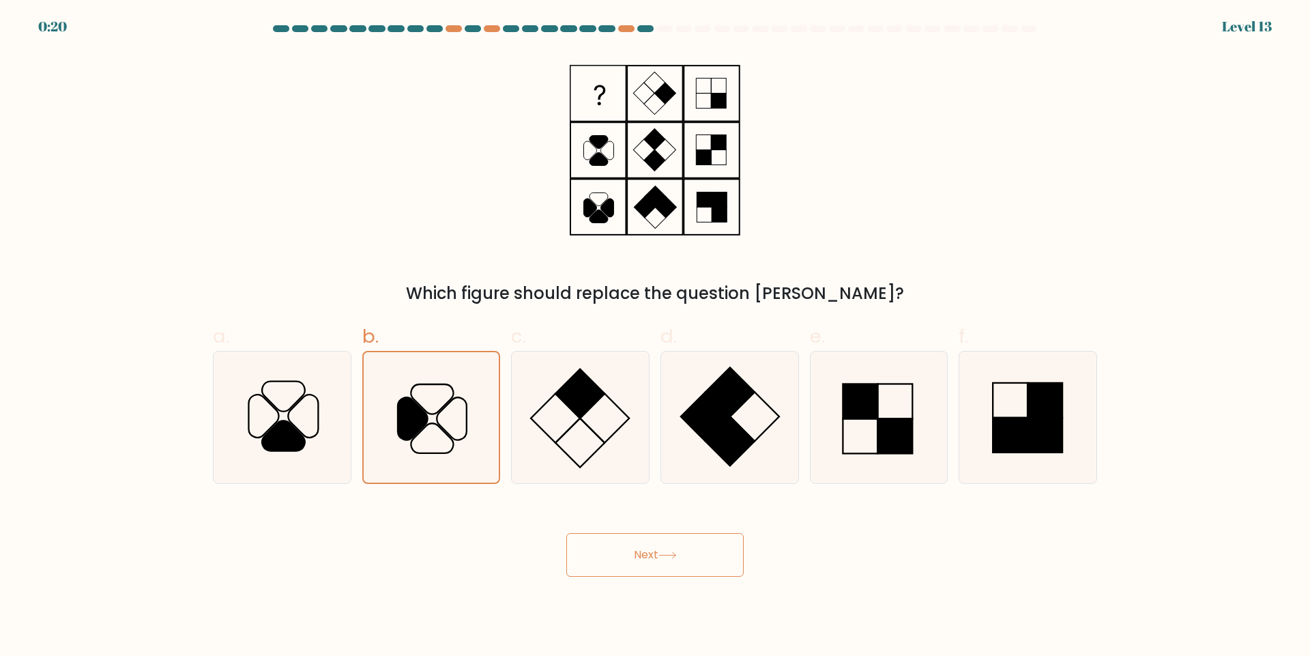
click at [627, 552] on button "Next" at bounding box center [654, 555] width 177 height 44
click at [643, 553] on button "Next" at bounding box center [654, 555] width 177 height 44
click at [642, 552] on button "Next" at bounding box center [654, 555] width 177 height 44
click at [642, 551] on button "Next" at bounding box center [654, 555] width 177 height 44
click at [643, 549] on button "Next" at bounding box center [654, 555] width 177 height 44
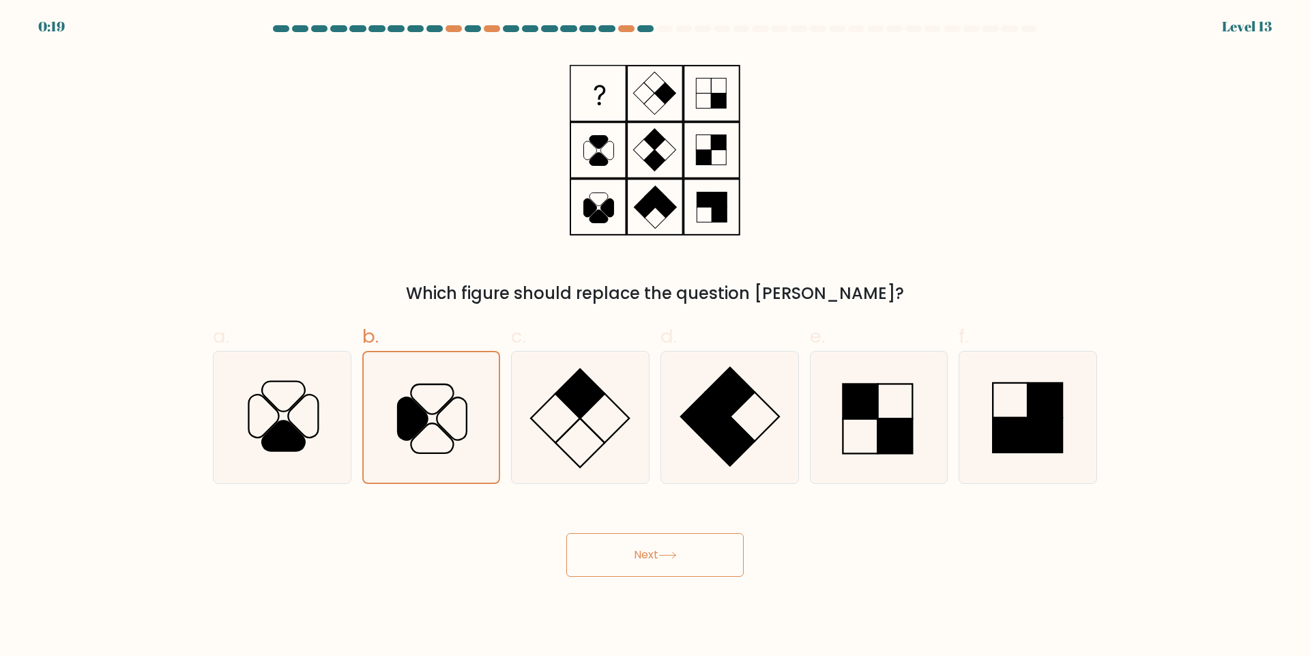
click at [642, 544] on button "Next" at bounding box center [654, 555] width 177 height 44
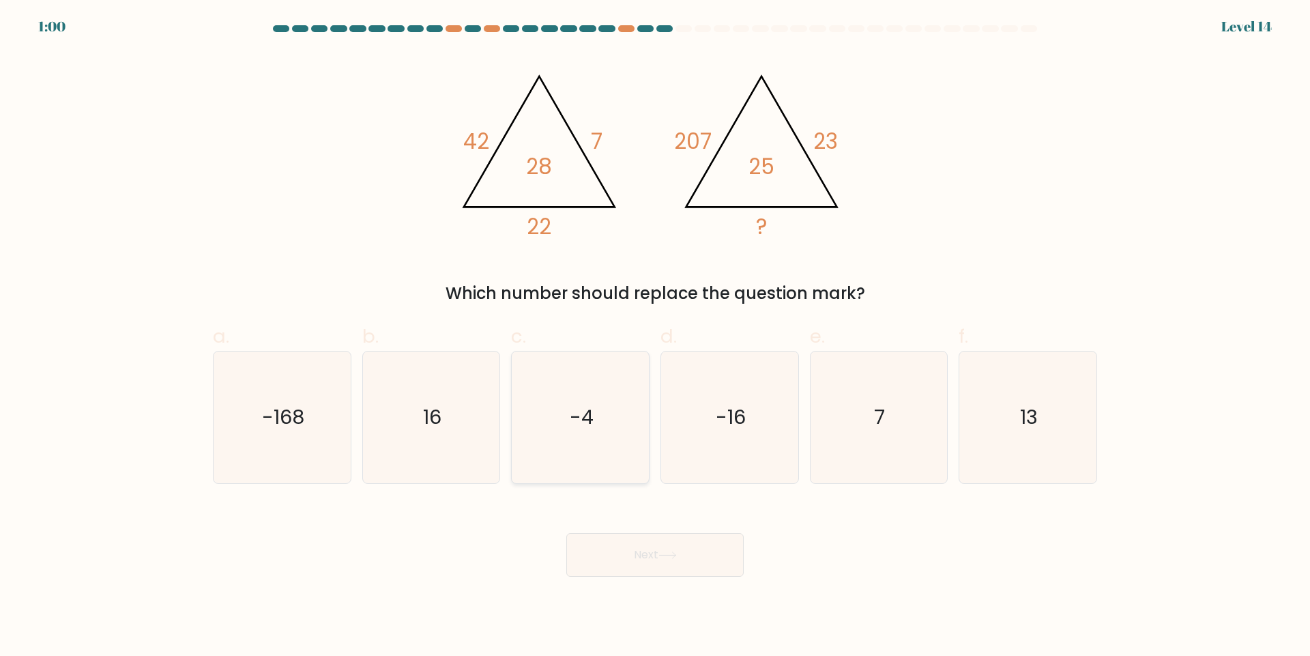
drag, startPoint x: 563, startPoint y: 448, endPoint x: 601, endPoint y: 526, distance: 86.7
click at [563, 449] on icon "-4" at bounding box center [580, 417] width 132 height 132
click at [655, 337] on input "c. -4" at bounding box center [655, 332] width 1 height 9
radio input "true"
click at [492, 559] on div "Next" at bounding box center [655, 538] width 901 height 76
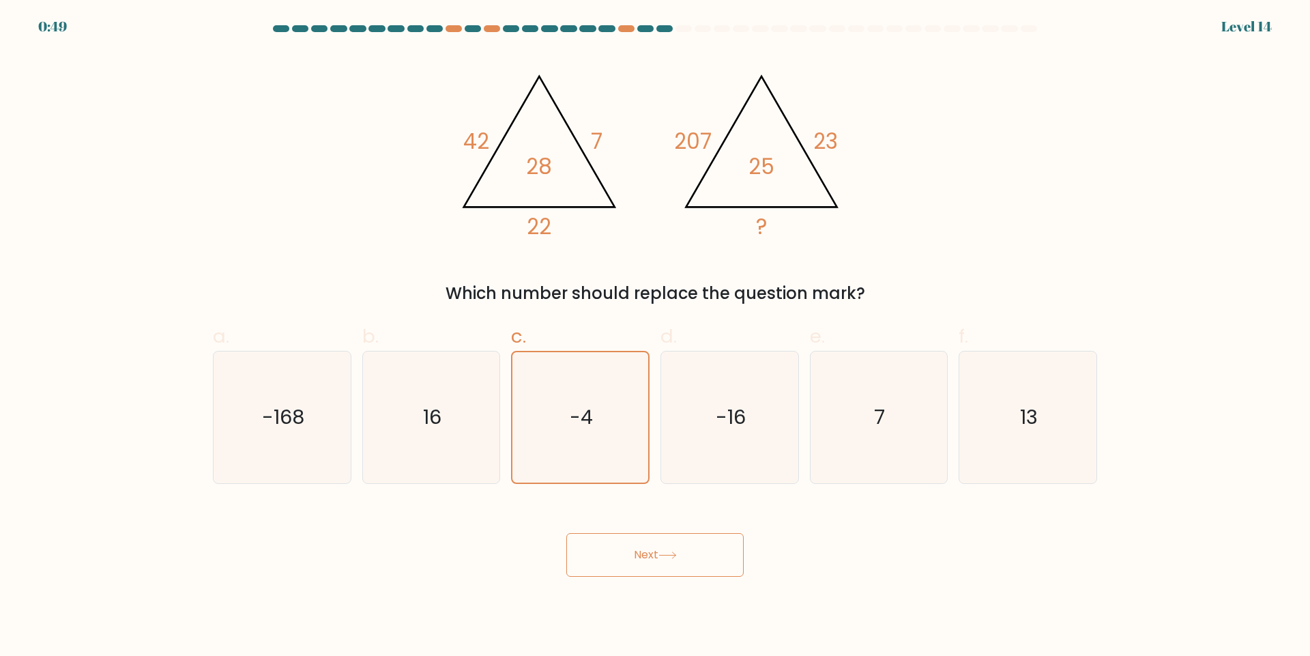
click at [674, 553] on icon at bounding box center [667, 555] width 18 height 8
click at [675, 552] on icon at bounding box center [667, 555] width 16 height 6
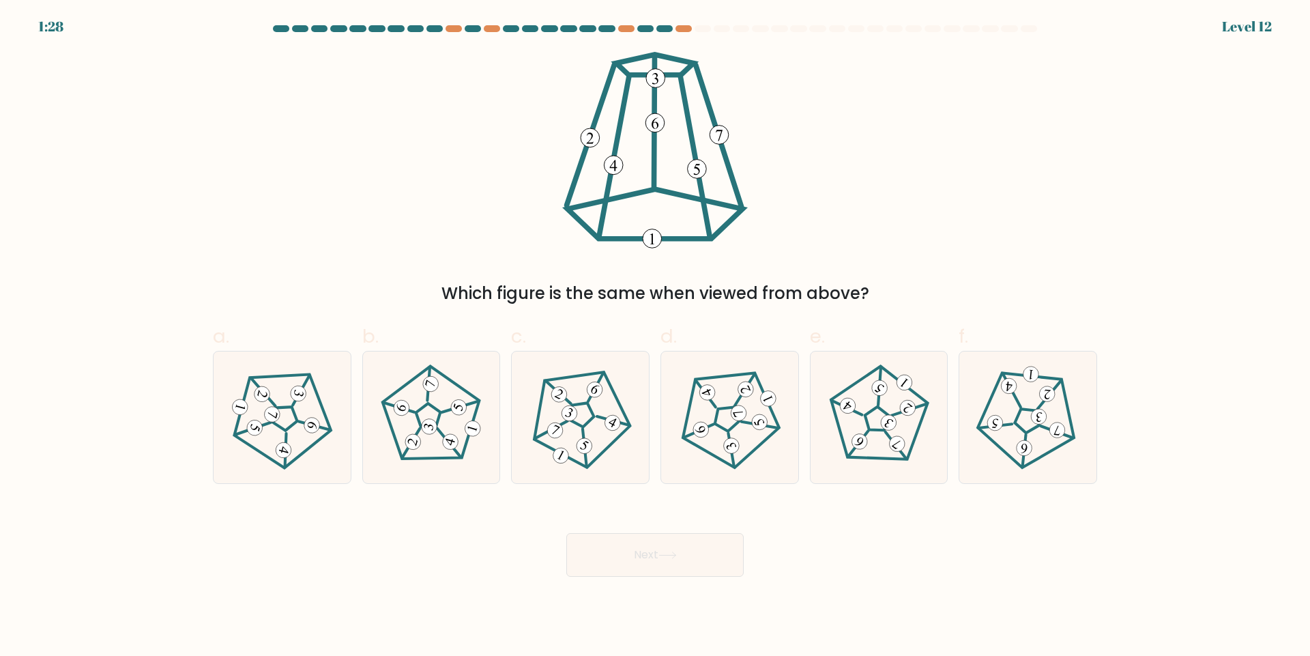
drag, startPoint x: 473, startPoint y: 178, endPoint x: 468, endPoint y: 191, distance: 14.1
click at [473, 178] on div "Which figure is the same when viewed from above?" at bounding box center [655, 179] width 901 height 254
click at [416, 402] on icon at bounding box center [431, 416] width 105 height 105
click at [655, 337] on input "b." at bounding box center [655, 332] width 1 height 9
radio input "true"
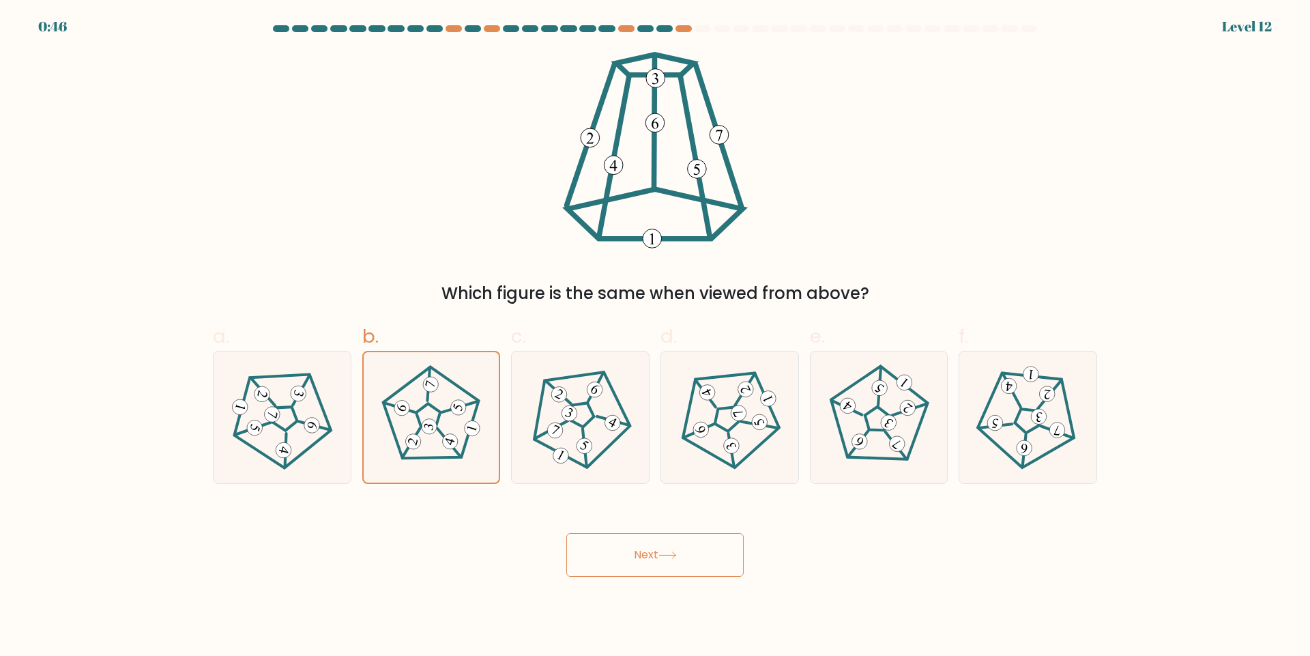
click at [613, 574] on button "Next" at bounding box center [654, 555] width 177 height 44
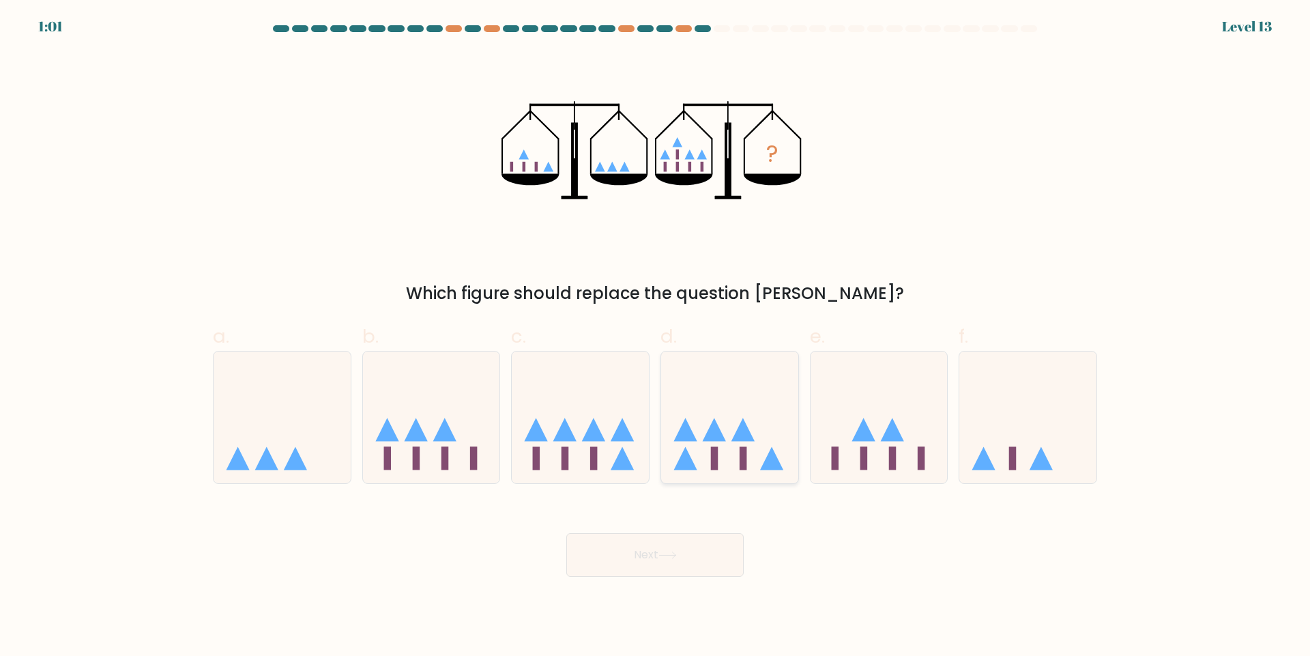
click at [732, 438] on icon at bounding box center [729, 416] width 137 height 113
click at [656, 337] on input "d." at bounding box center [655, 332] width 1 height 9
radio input "true"
click at [695, 551] on button "Next" at bounding box center [654, 555] width 177 height 44
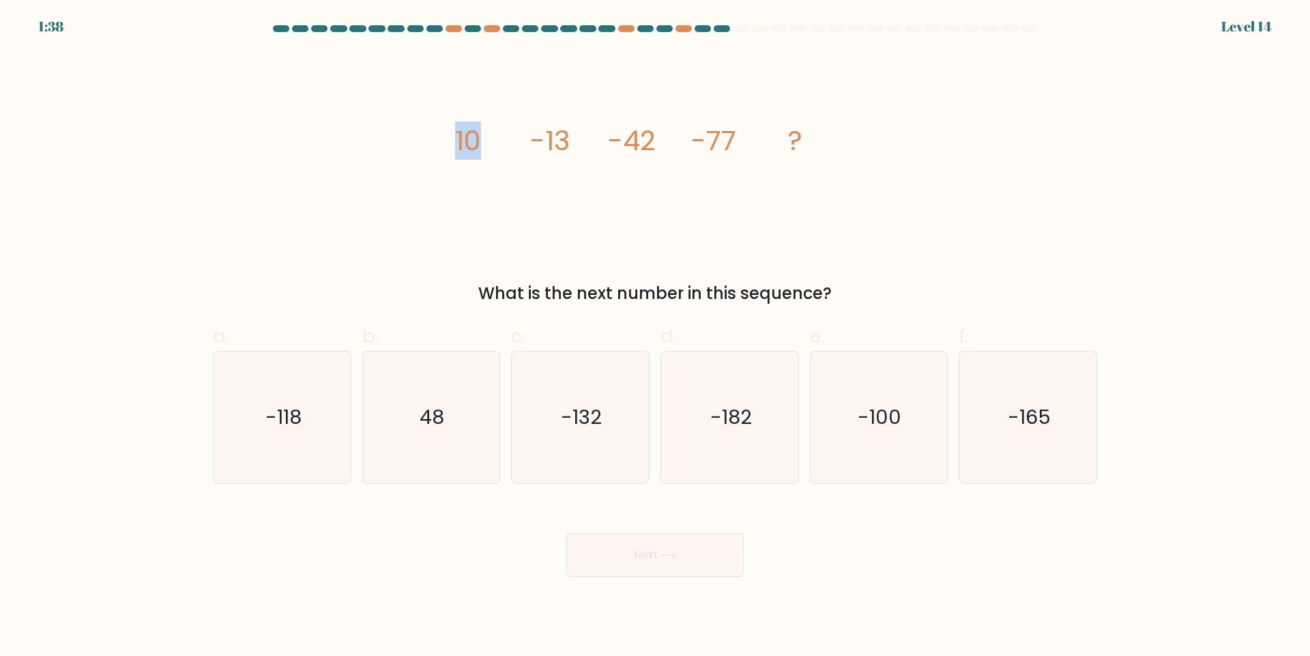
drag, startPoint x: 495, startPoint y: 143, endPoint x: 530, endPoint y: 145, distance: 35.5
click at [497, 143] on div "image/svg+xml 10 -13 -42 -77 ? What is the next number in this sequence?" at bounding box center [655, 179] width 901 height 254
drag, startPoint x: 530, startPoint y: 138, endPoint x: 572, endPoint y: 141, distance: 41.7
click at [572, 141] on icon "image/svg+xml 10 -13 -42 -77 ?" at bounding box center [654, 150] width 409 height 196
click at [457, 214] on icon "image/svg+xml 10 -13 -42 -77 ?" at bounding box center [654, 150] width 409 height 196
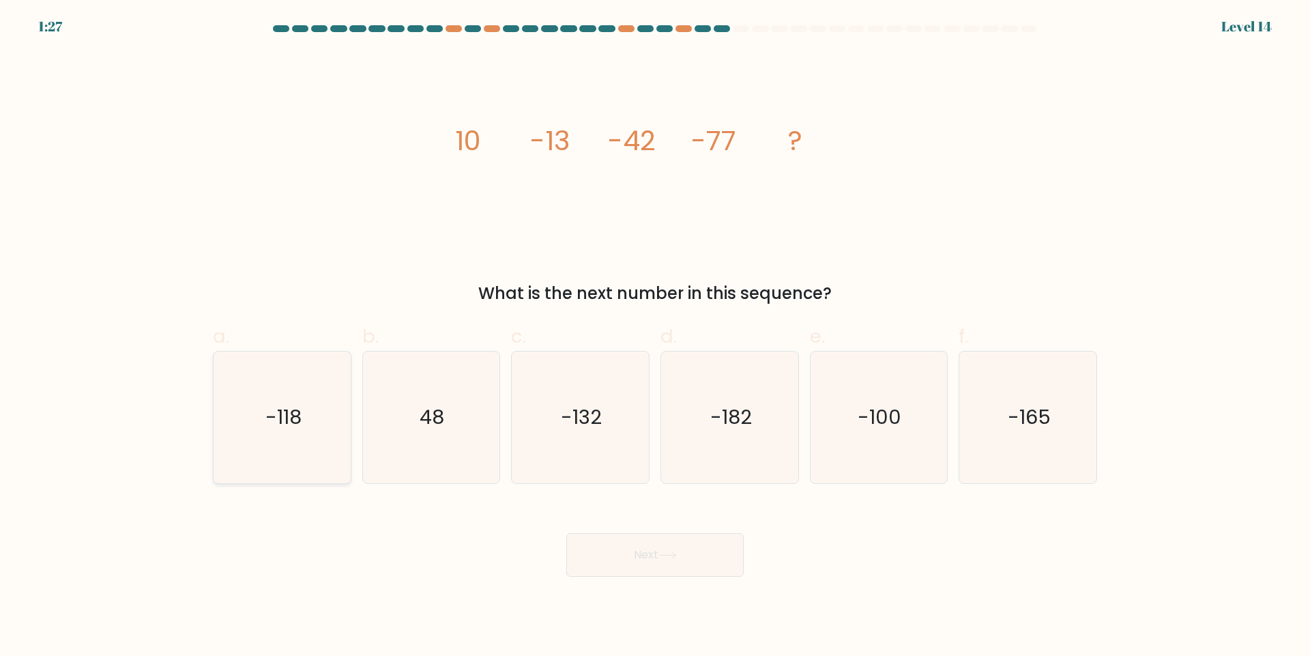
click at [267, 422] on text "-118" at bounding box center [283, 416] width 36 height 27
click at [655, 337] on input "a. -118" at bounding box center [655, 332] width 1 height 9
radio input "true"
click at [679, 544] on button "Next" at bounding box center [654, 555] width 177 height 44
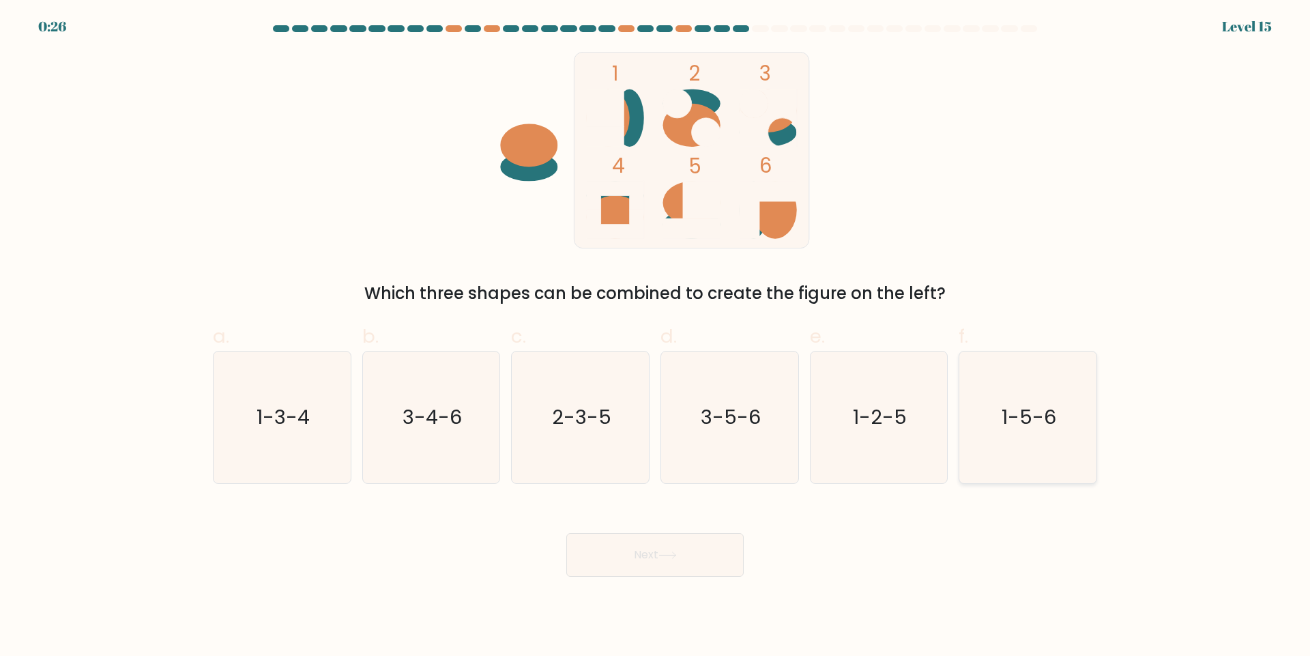
click at [1061, 388] on icon "1-5-6" at bounding box center [1028, 417] width 132 height 132
click at [656, 337] on input "f. 1-5-6" at bounding box center [655, 332] width 1 height 9
radio input "true"
click at [657, 556] on button "Next" at bounding box center [654, 555] width 177 height 44
